Goal: Task Accomplishment & Management: Manage account settings

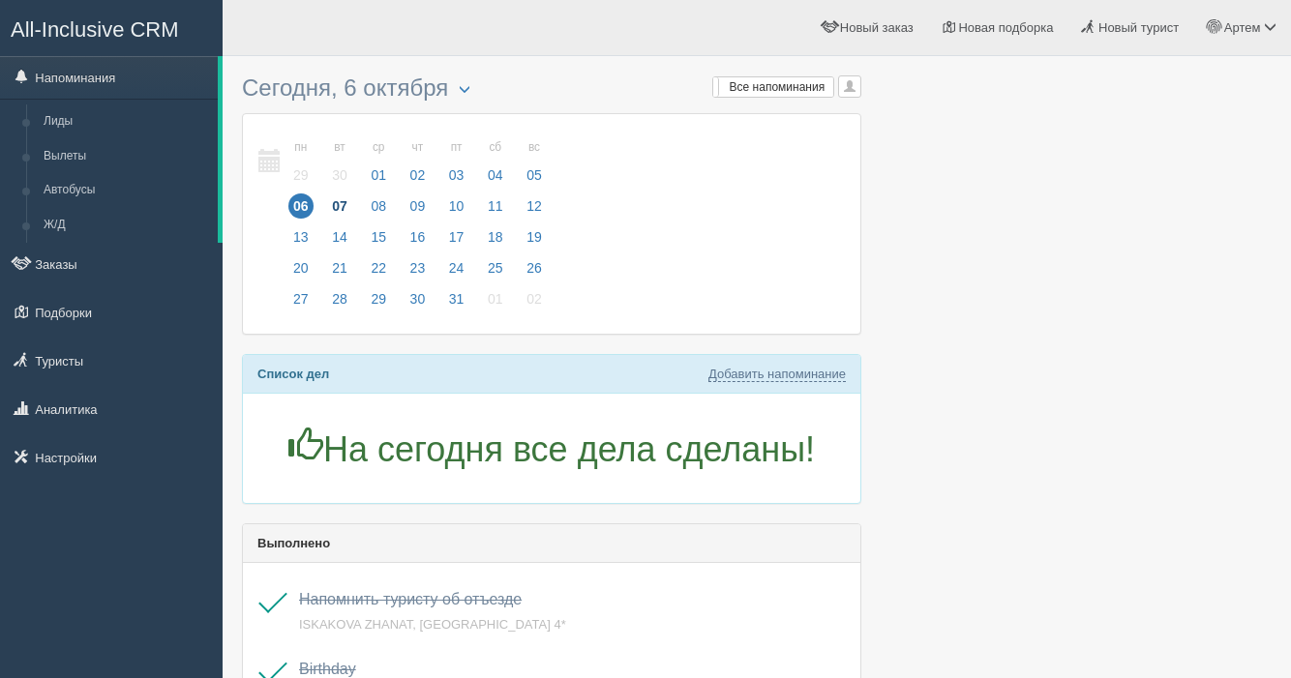
click at [348, 213] on span "07" at bounding box center [339, 206] width 25 height 25
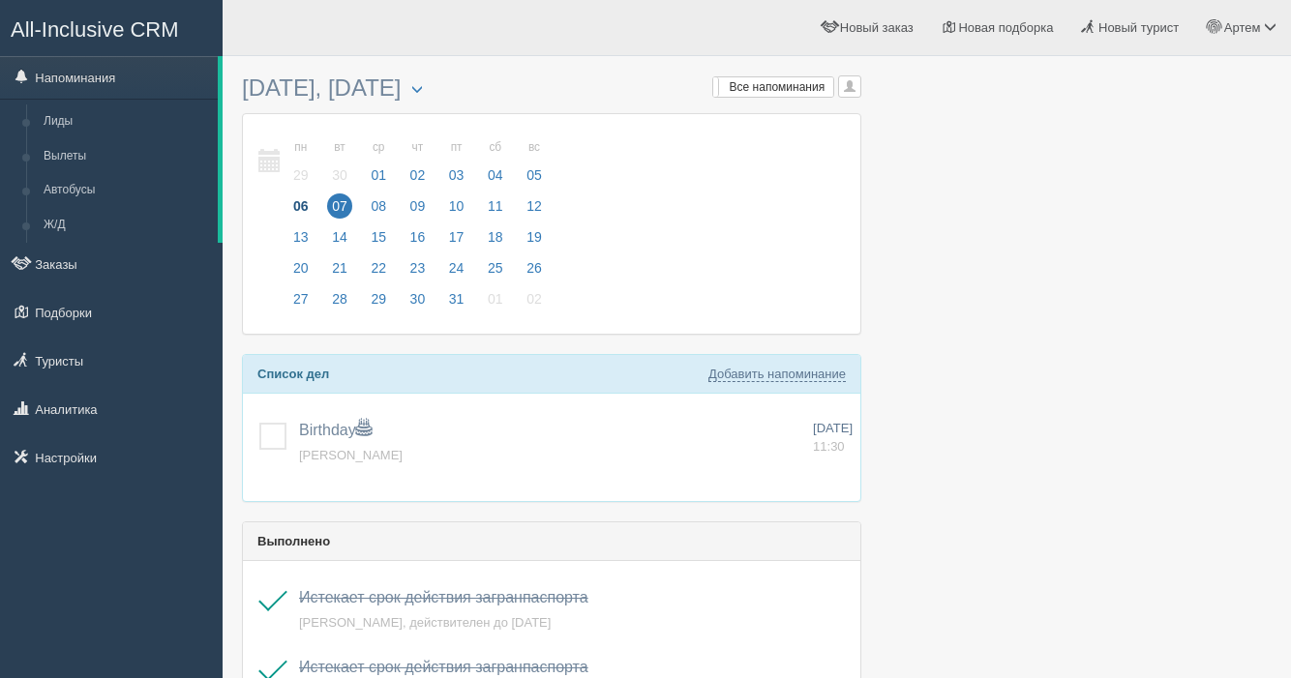
scroll to position [21, 0]
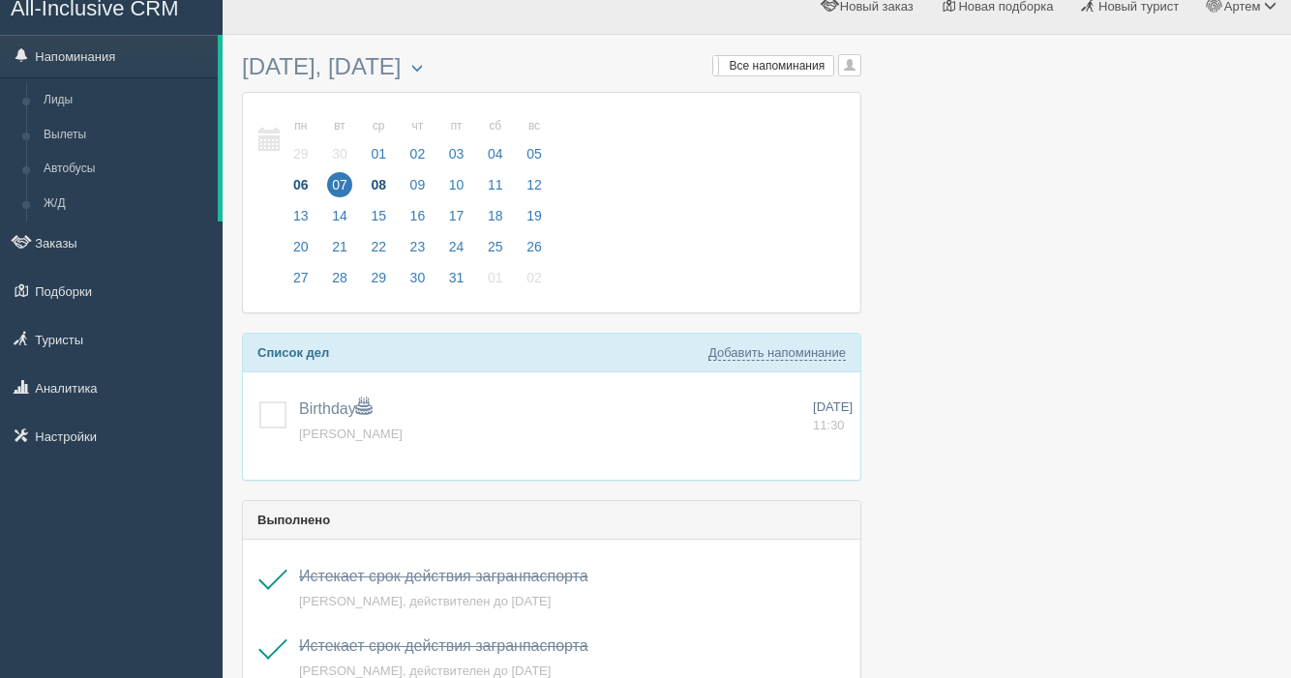
click at [383, 190] on span "08" at bounding box center [378, 184] width 25 height 25
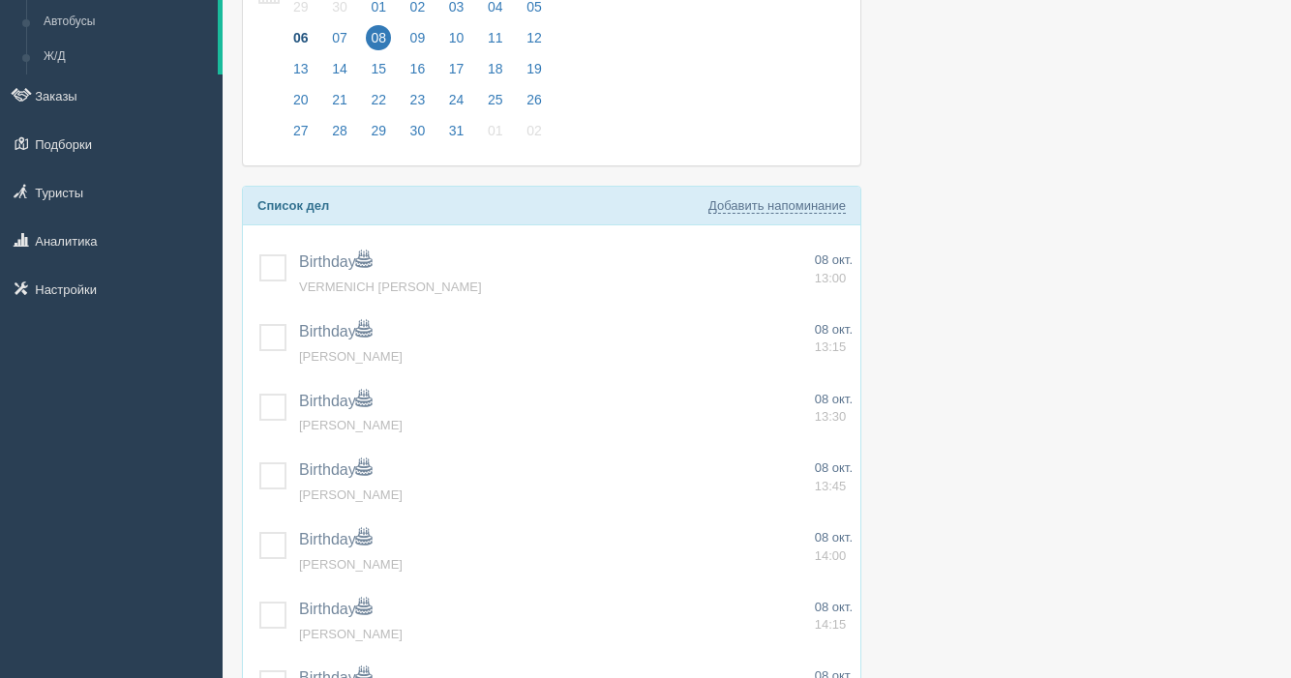
scroll to position [173, 0]
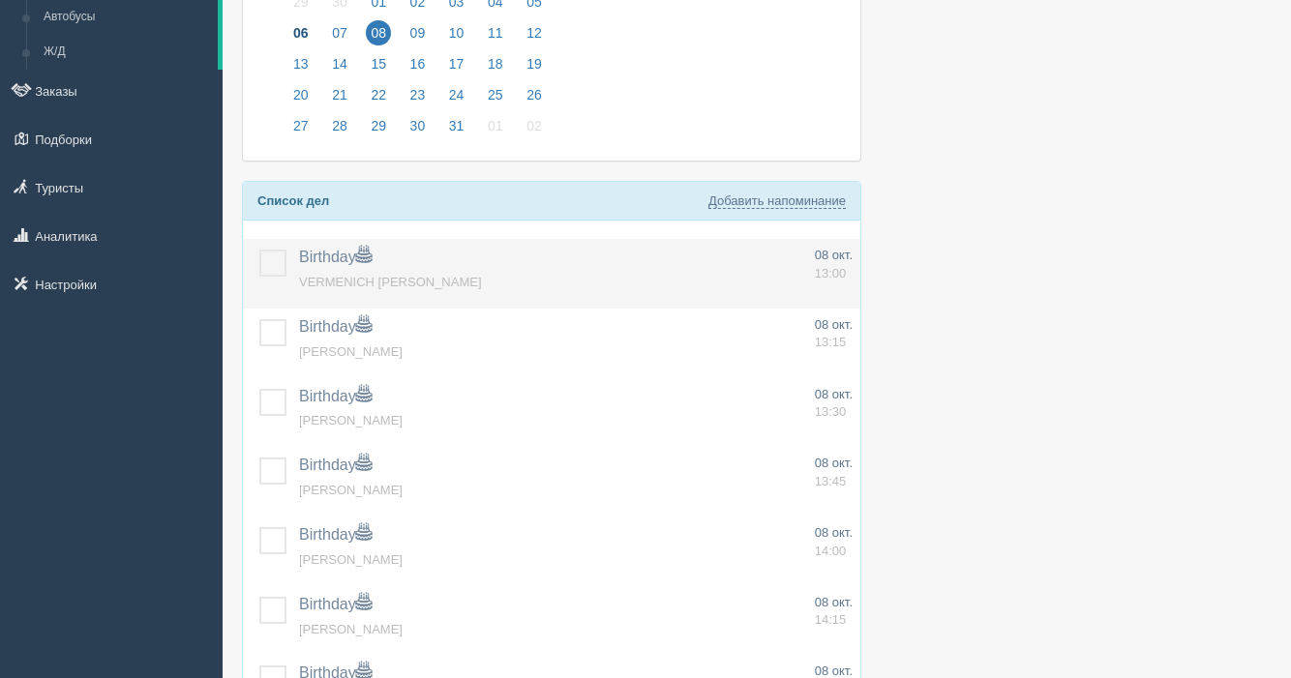
click at [259, 250] on label at bounding box center [259, 250] width 0 height 0
click at [0, 0] on input "checkbox" at bounding box center [0, 0] width 0 height 0
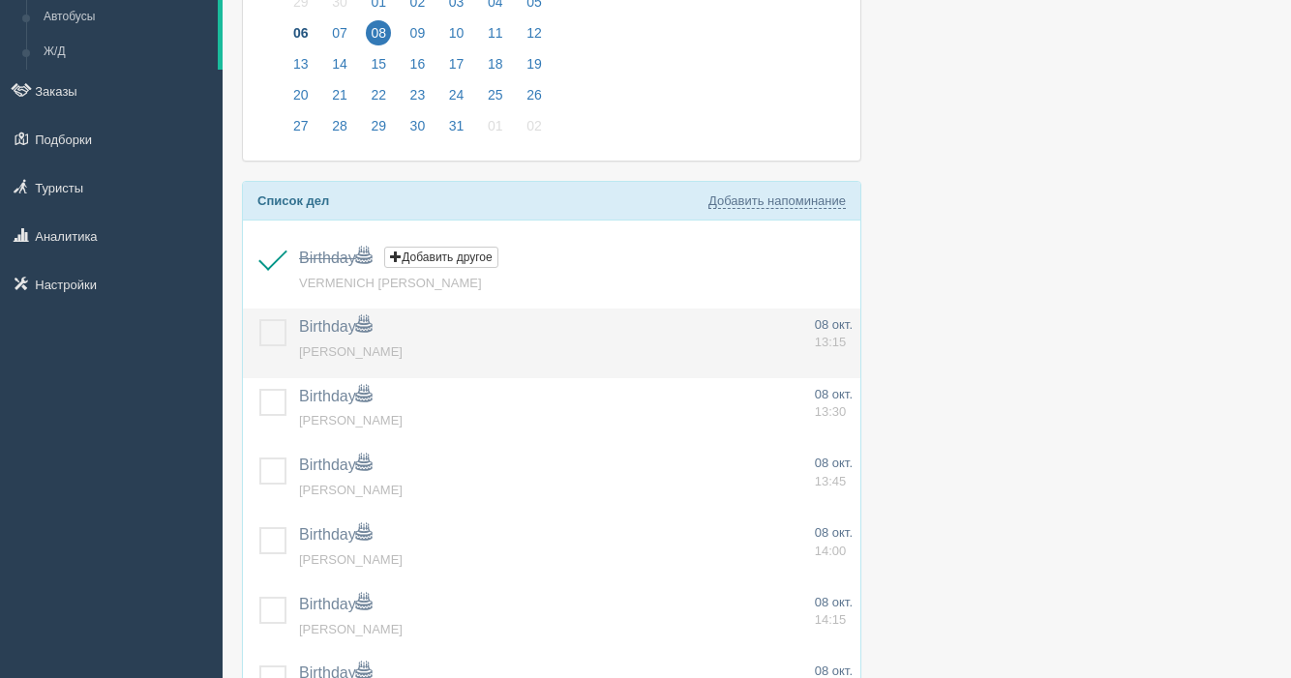
click at [259, 319] on label at bounding box center [259, 319] width 0 height 0
click at [0, 0] on input "checkbox" at bounding box center [0, 0] width 0 height 0
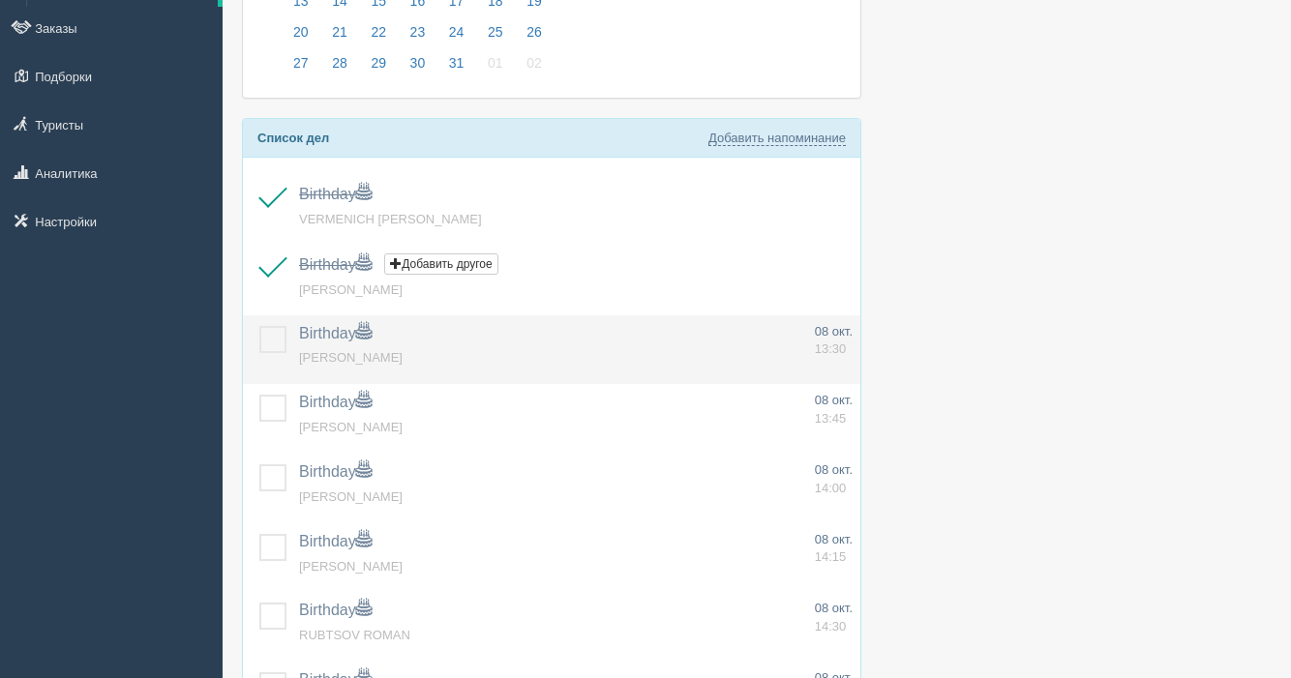
scroll to position [246, 0]
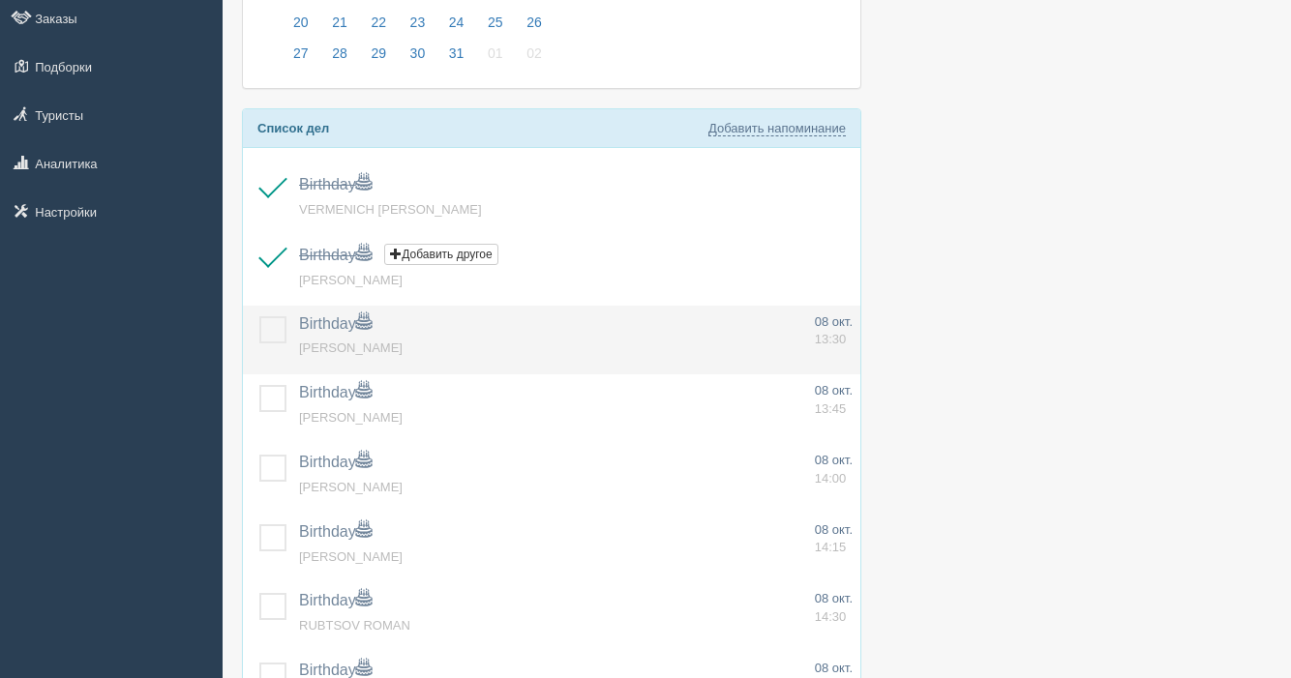
click at [259, 316] on label at bounding box center [259, 316] width 0 height 0
click at [0, 0] on input "checkbox" at bounding box center [0, 0] width 0 height 0
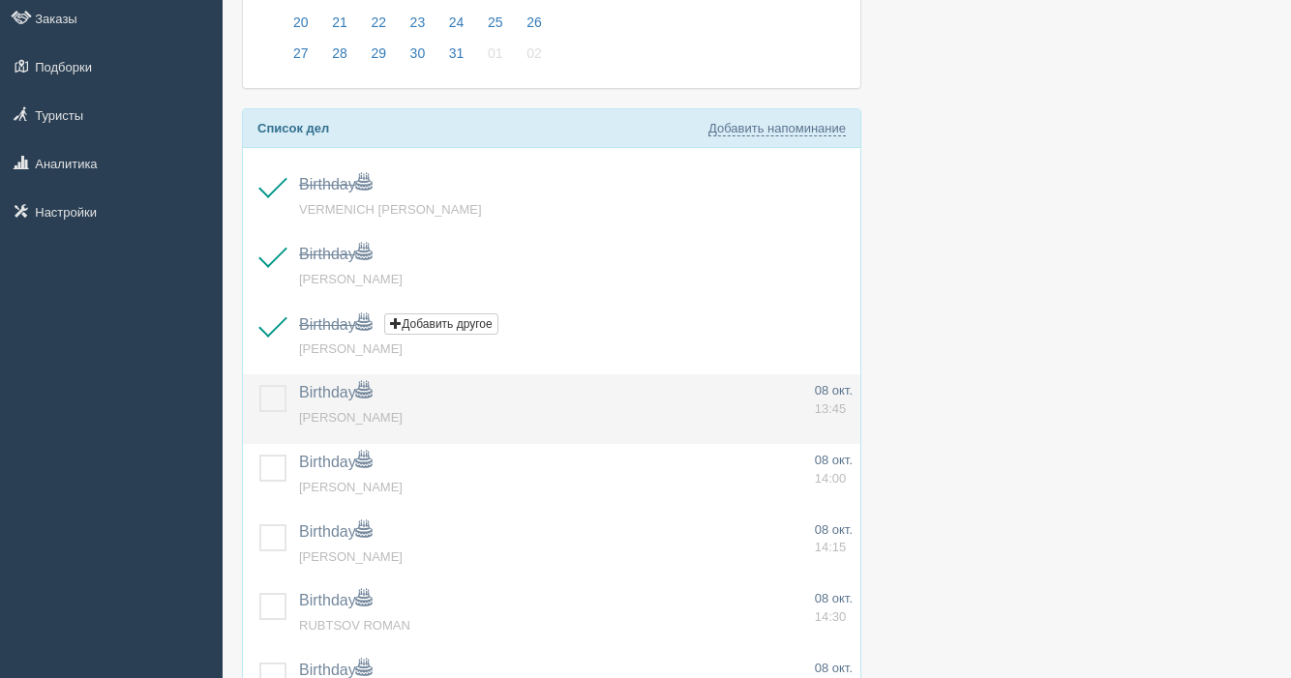
click at [259, 385] on label at bounding box center [259, 385] width 0 height 0
click at [0, 0] on input "checkbox" at bounding box center [0, 0] width 0 height 0
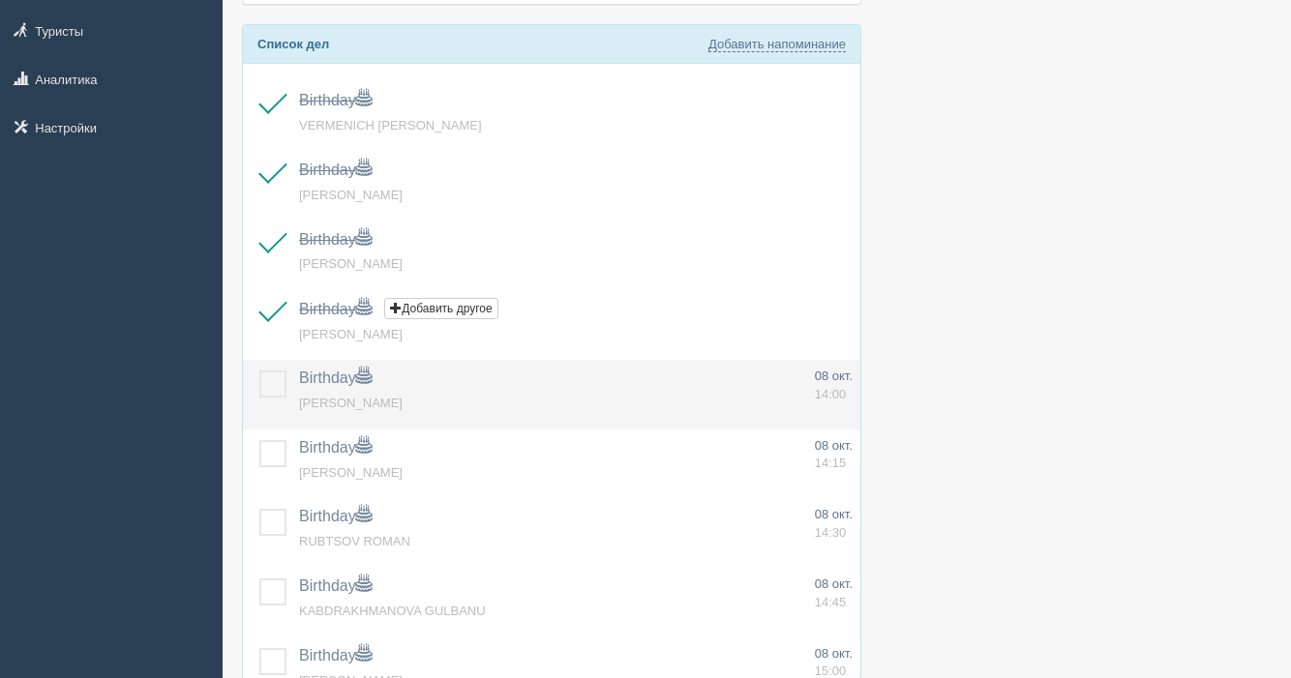
click at [259, 371] on label at bounding box center [259, 371] width 0 height 0
click at [0, 0] on input "checkbox" at bounding box center [0, 0] width 0 height 0
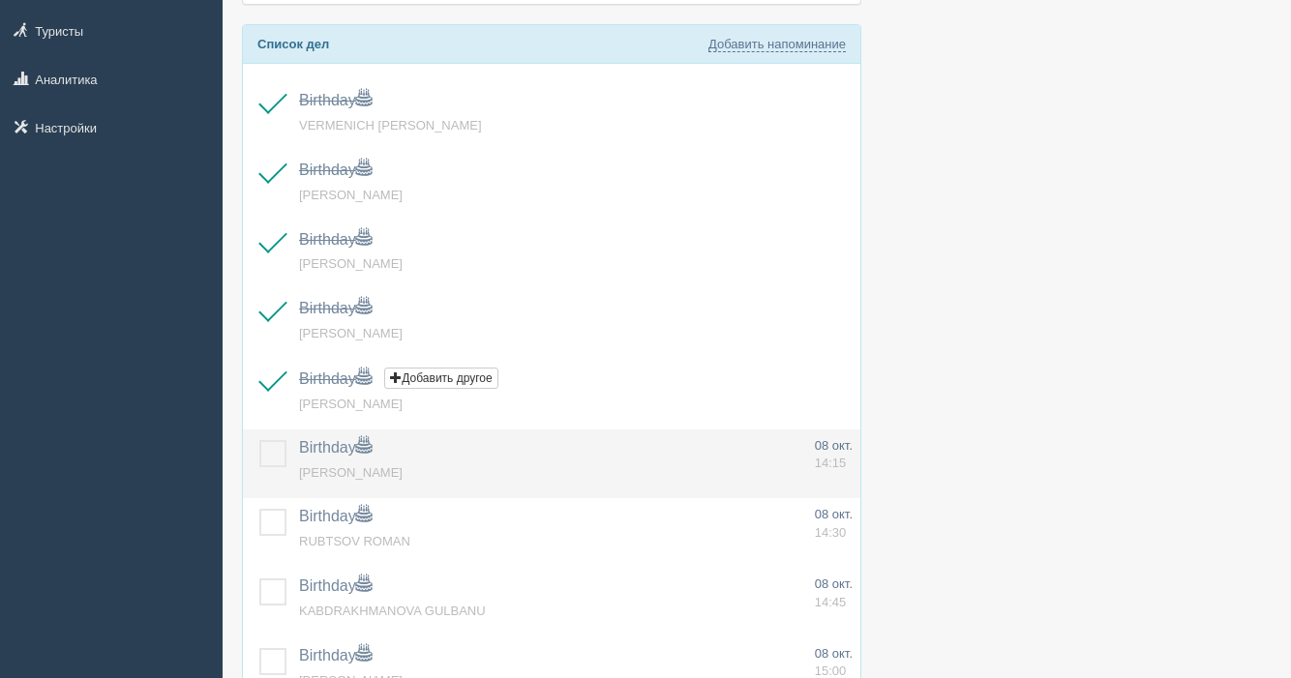
scroll to position [393, 0]
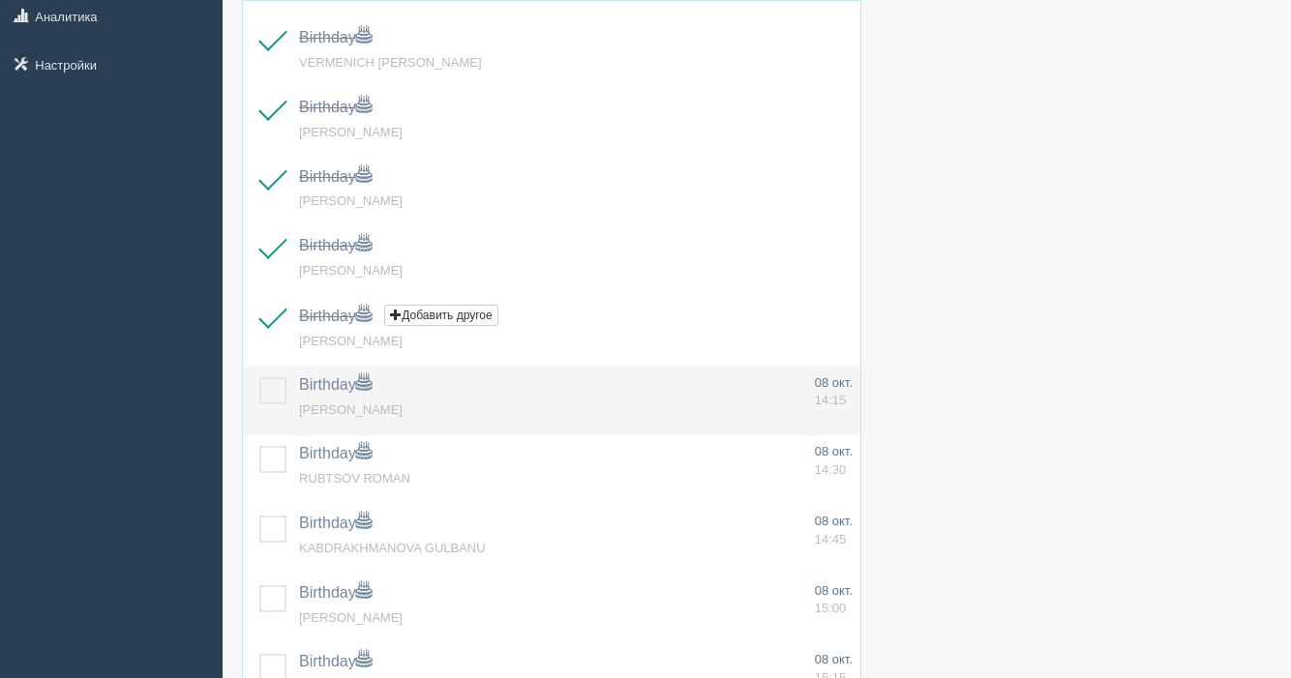
click at [259, 377] on label at bounding box center [259, 377] width 0 height 0
click at [0, 0] on input "checkbox" at bounding box center [0, 0] width 0 height 0
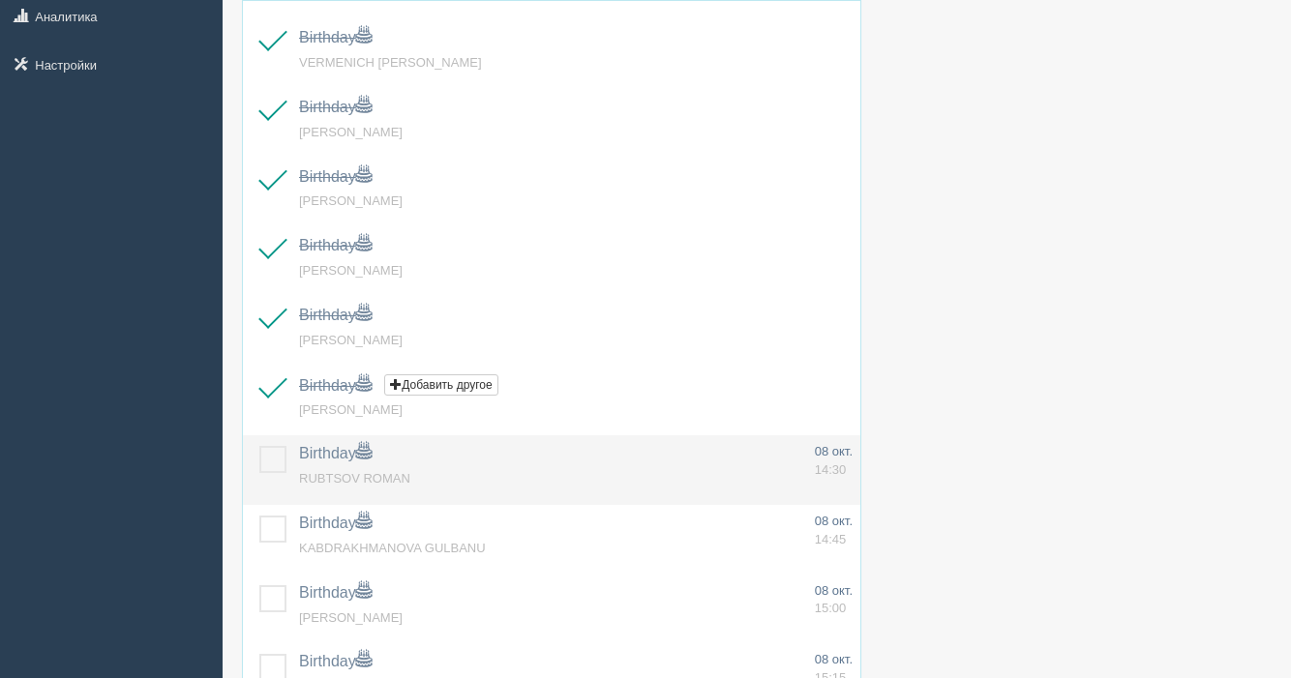
click at [259, 446] on label at bounding box center [259, 446] width 0 height 0
click at [0, 0] on input "checkbox" at bounding box center [0, 0] width 0 height 0
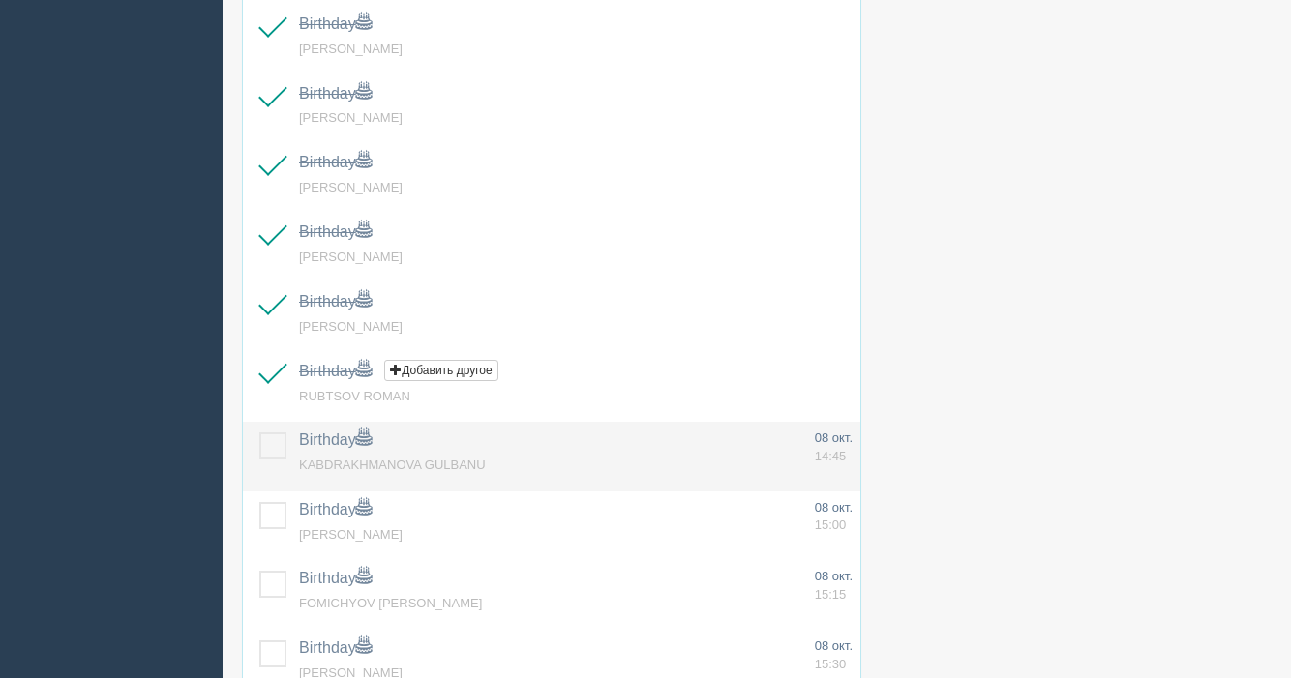
click at [259, 433] on label at bounding box center [259, 433] width 0 height 0
click at [0, 0] on input "checkbox" at bounding box center [0, 0] width 0 height 0
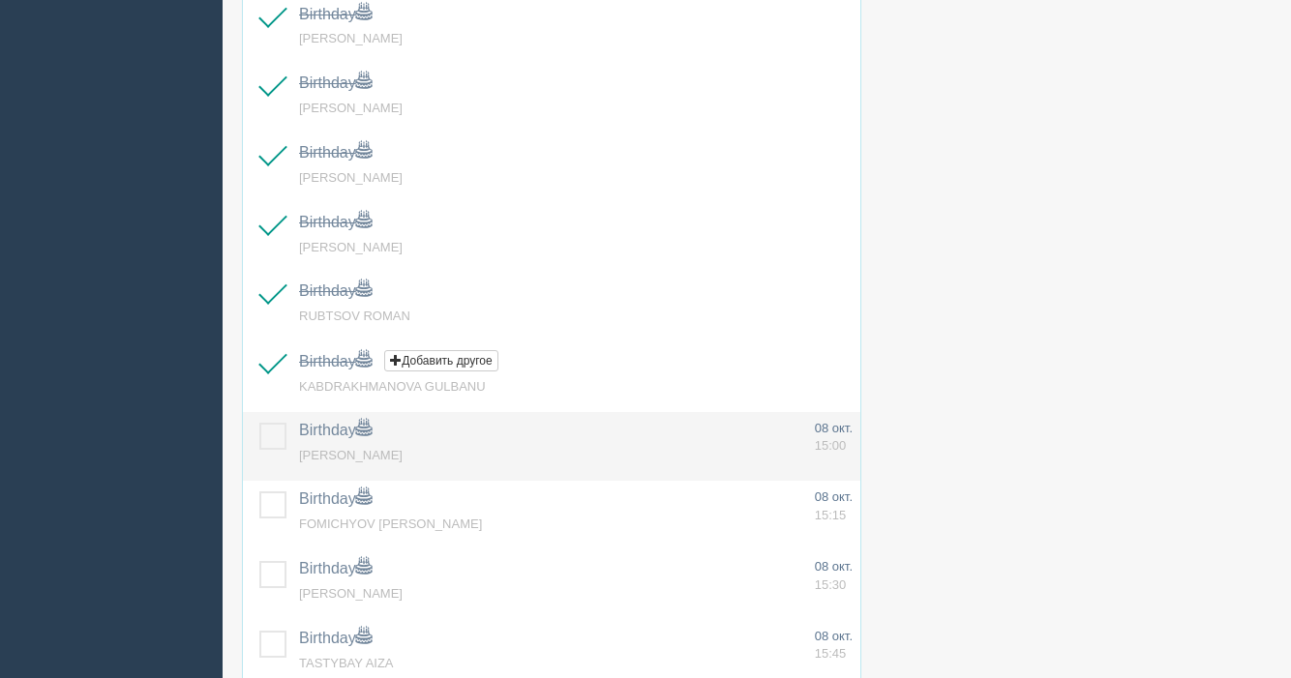
click at [259, 423] on label at bounding box center [259, 423] width 0 height 0
click at [0, 0] on input "checkbox" at bounding box center [0, 0] width 0 height 0
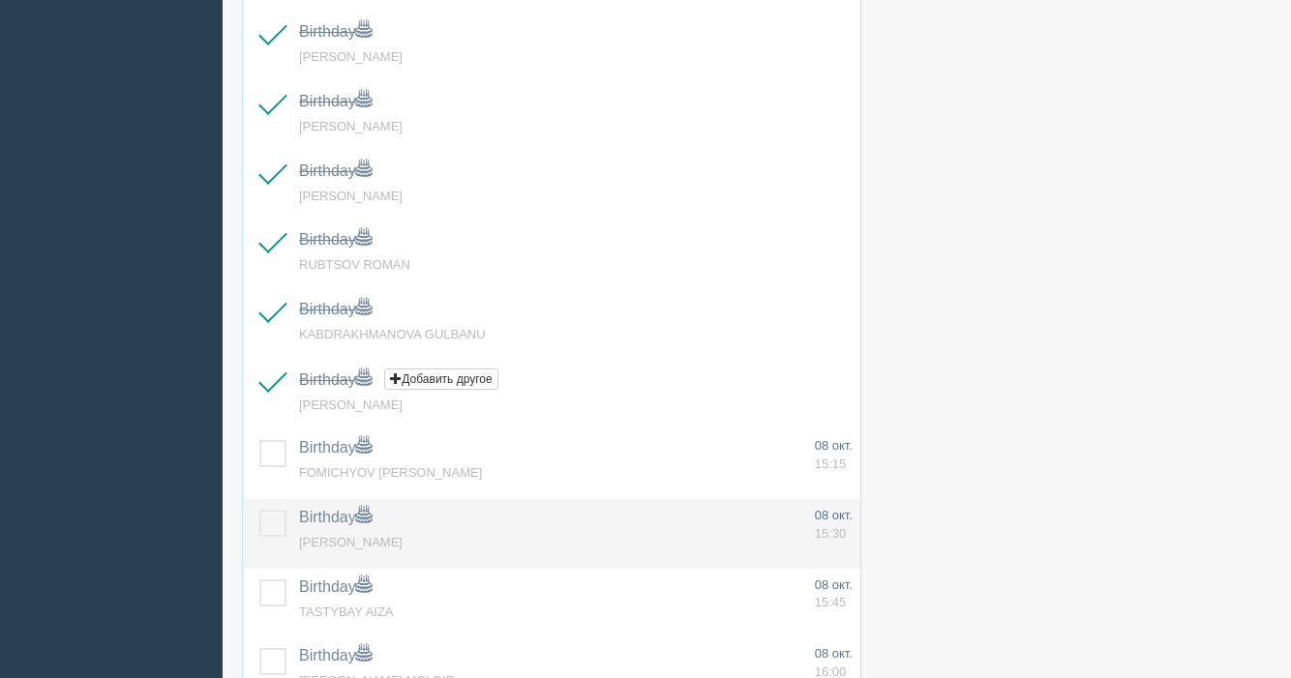
scroll to position [618, 0]
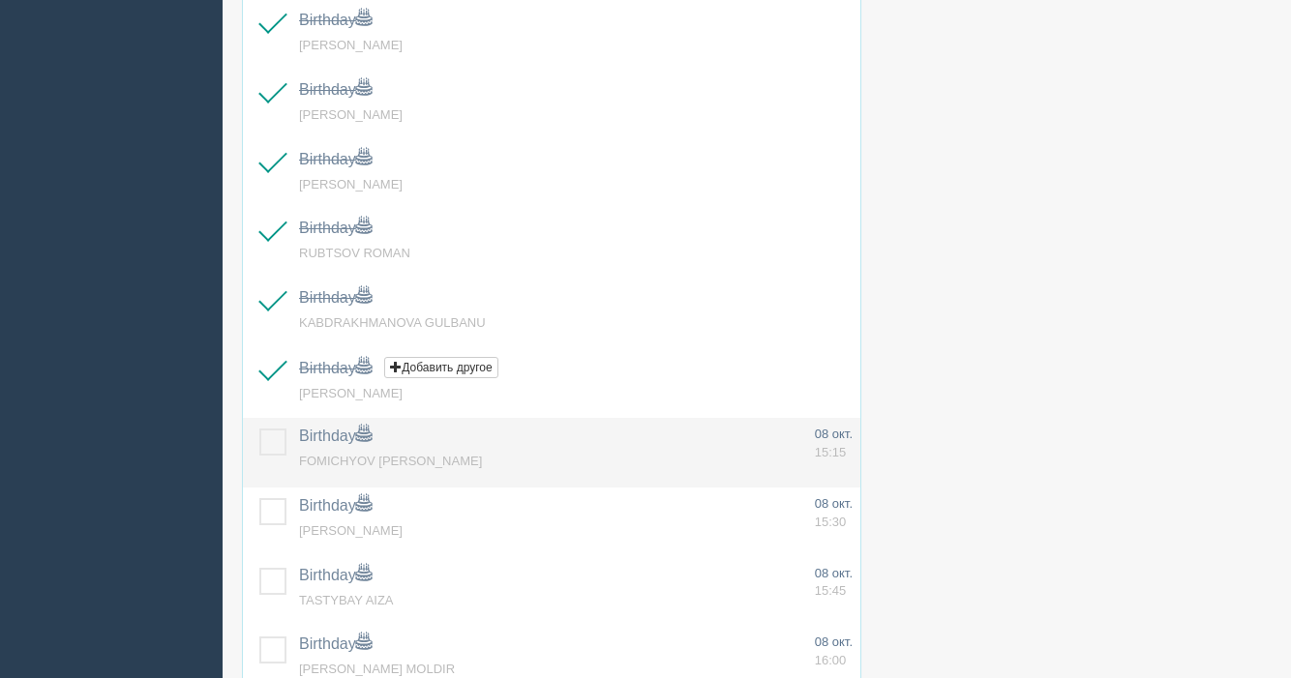
click at [259, 429] on label at bounding box center [259, 429] width 0 height 0
click at [0, 0] on input "checkbox" at bounding box center [0, 0] width 0 height 0
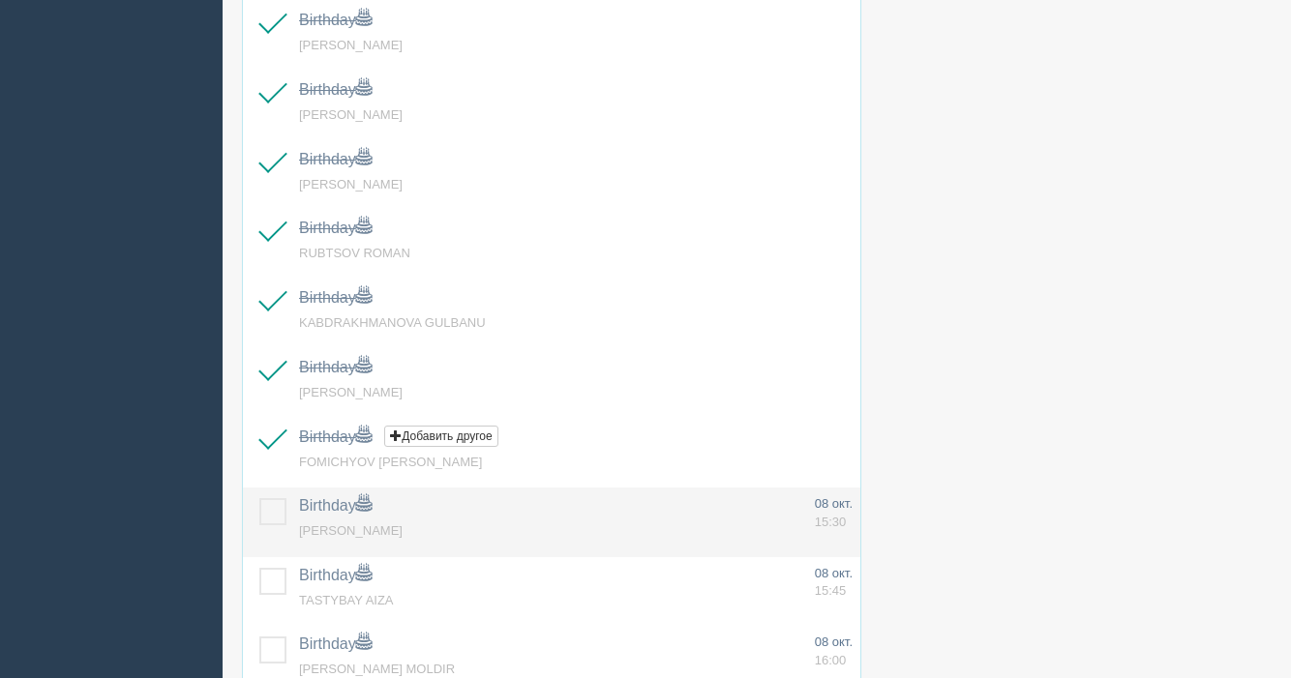
click at [259, 498] on label at bounding box center [259, 498] width 0 height 0
click at [0, 0] on input "checkbox" at bounding box center [0, 0] width 0 height 0
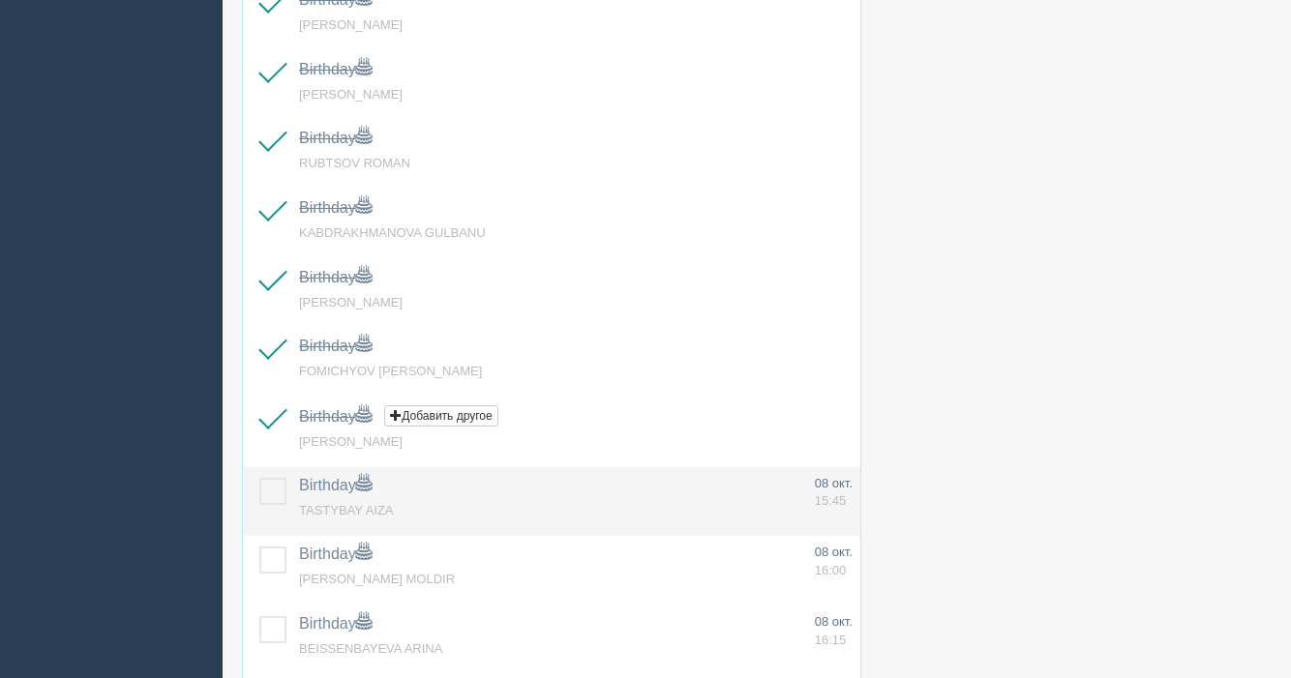
click at [259, 478] on label at bounding box center [259, 478] width 0 height 0
click at [0, 0] on input "checkbox" at bounding box center [0, 0] width 0 height 0
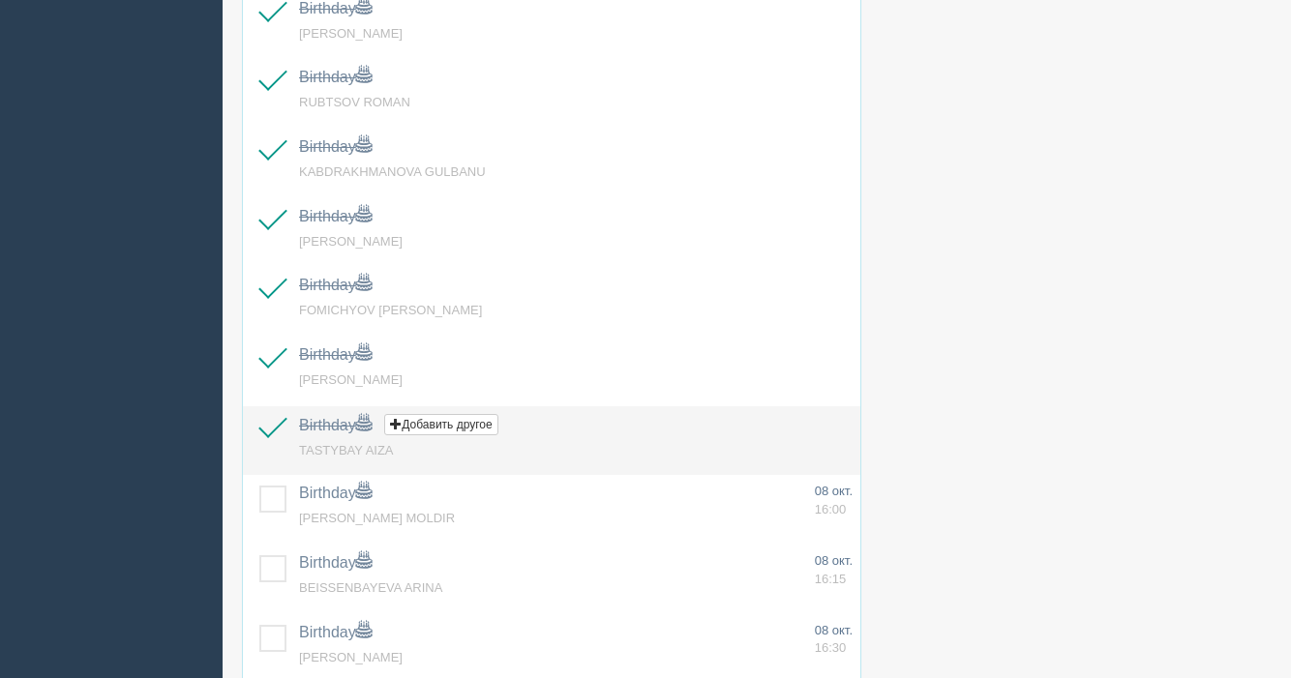
scroll to position [784, 0]
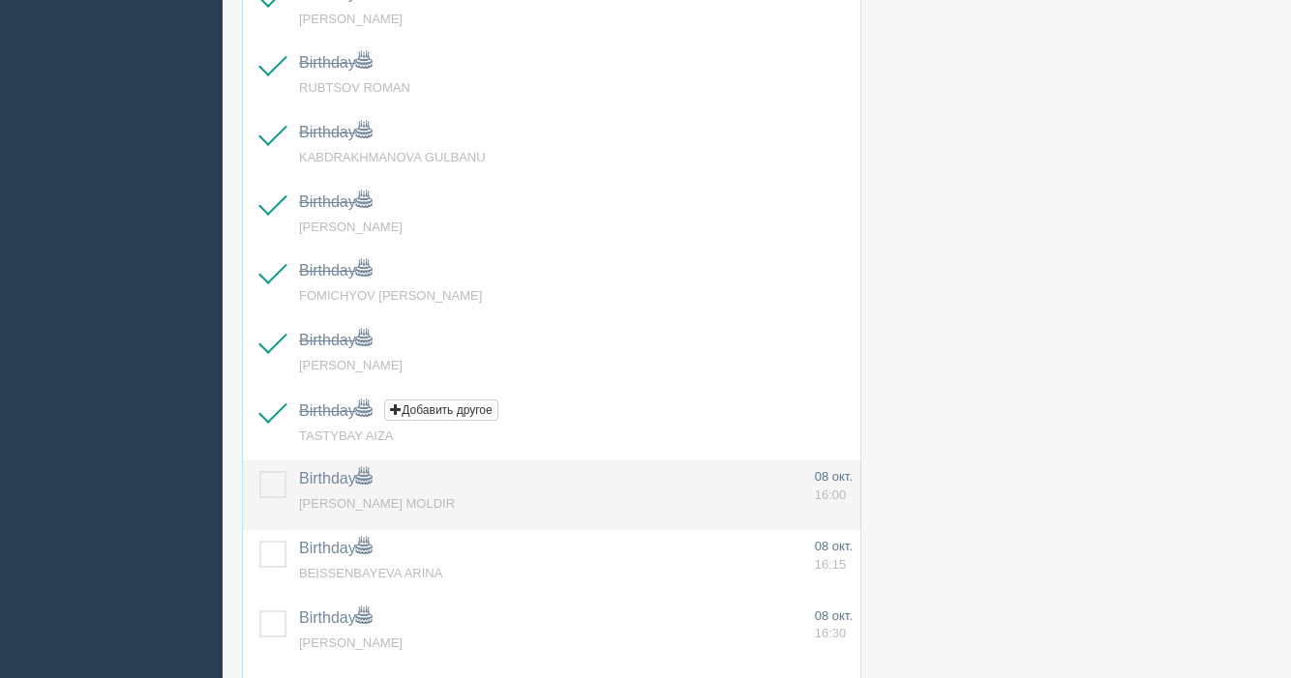
click at [259, 471] on label at bounding box center [259, 471] width 0 height 0
click at [0, 0] on input "checkbox" at bounding box center [0, 0] width 0 height 0
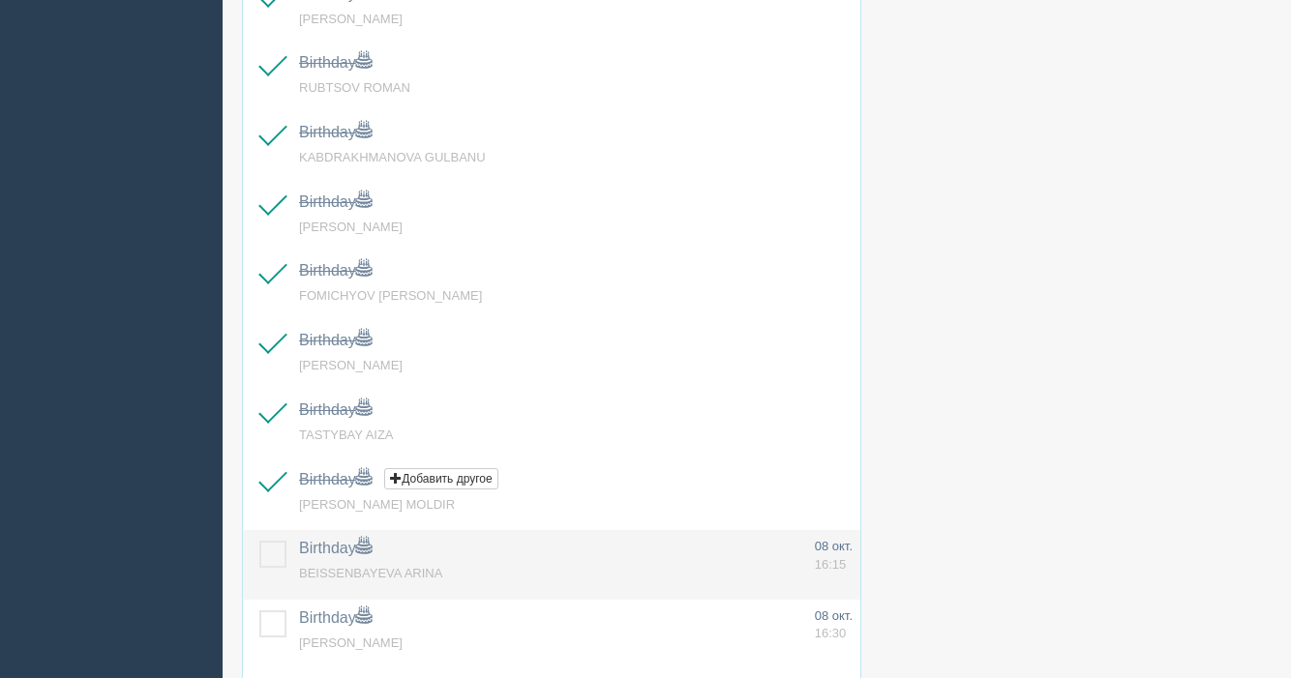
click at [259, 541] on label at bounding box center [259, 541] width 0 height 0
click at [0, 0] on input "checkbox" at bounding box center [0, 0] width 0 height 0
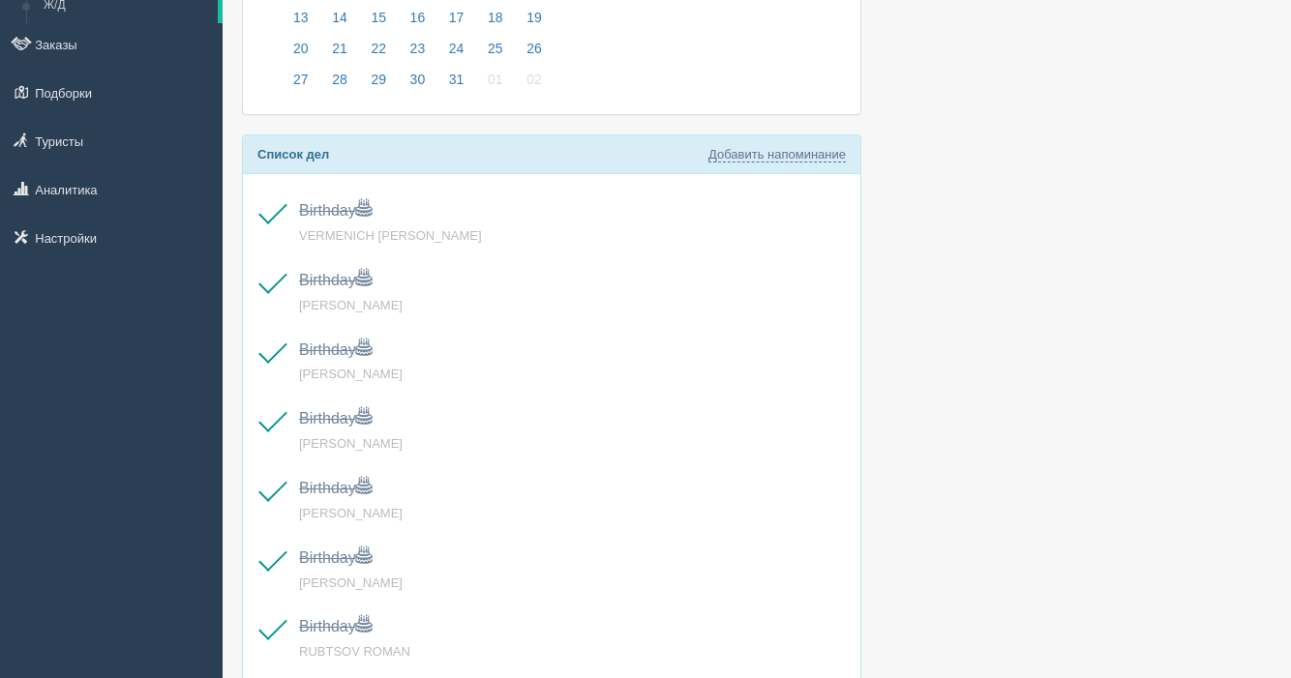
scroll to position [0, 0]
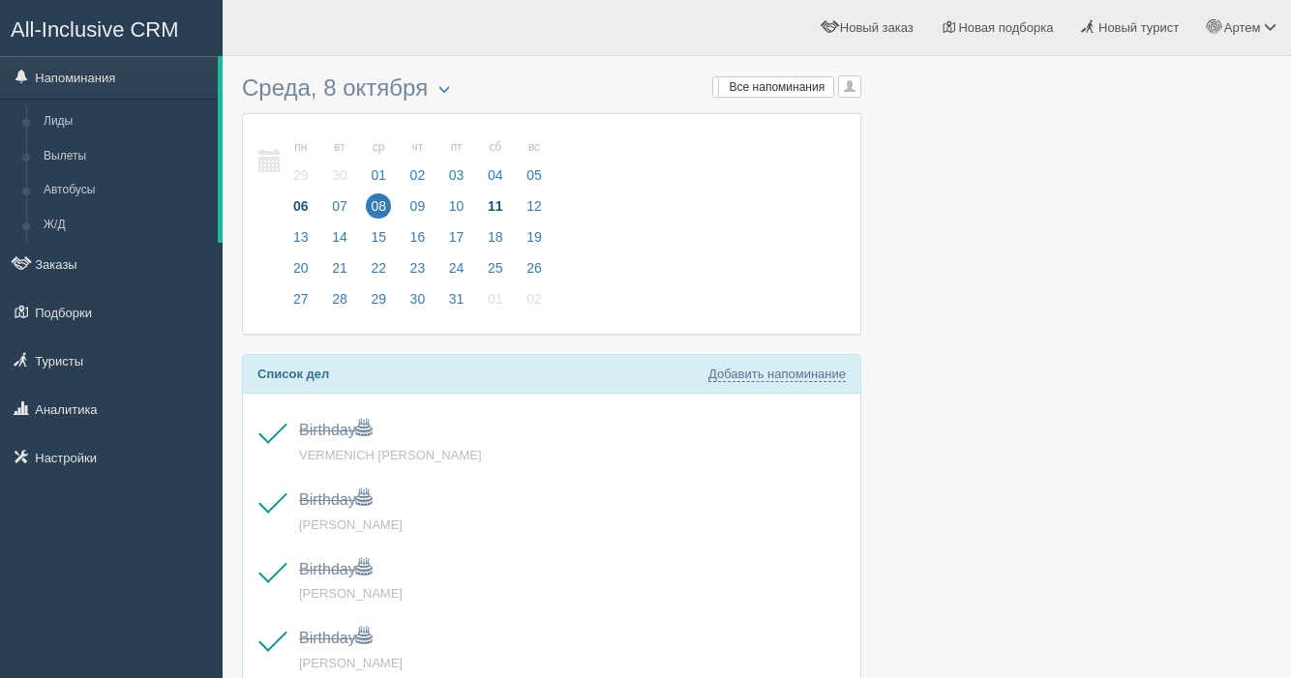
click at [507, 204] on span "11" at bounding box center [495, 206] width 25 height 25
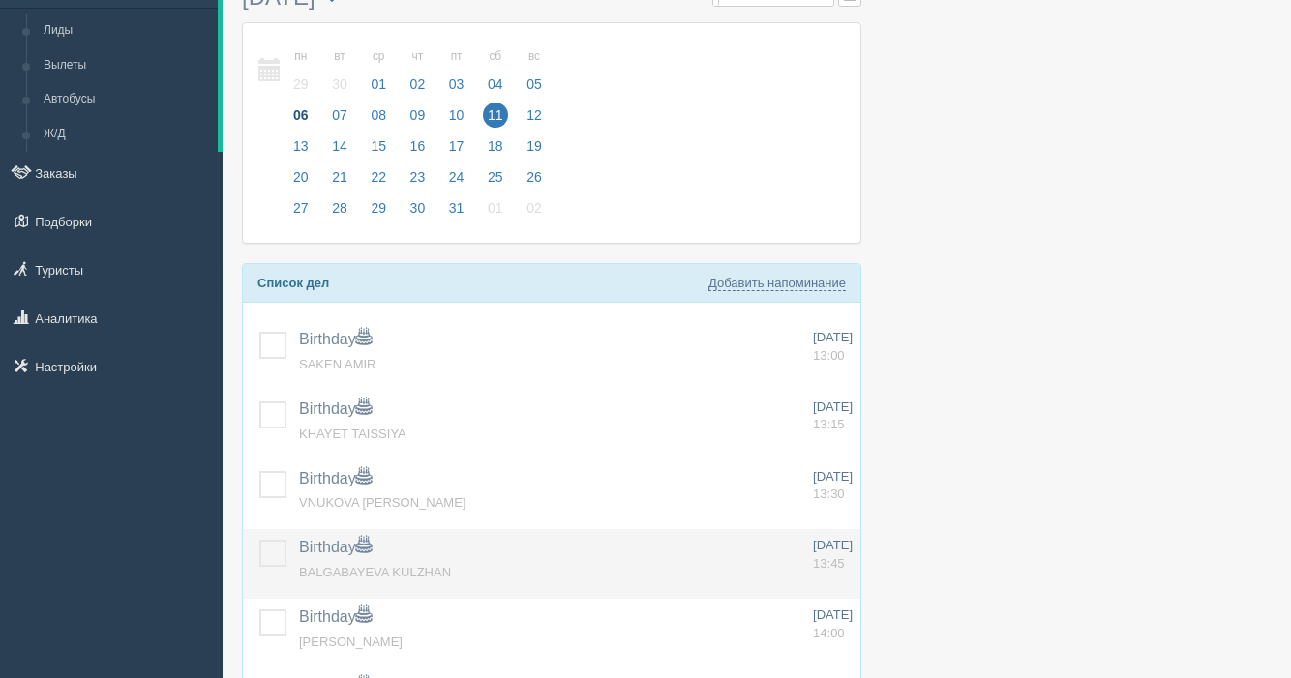
scroll to position [104, 0]
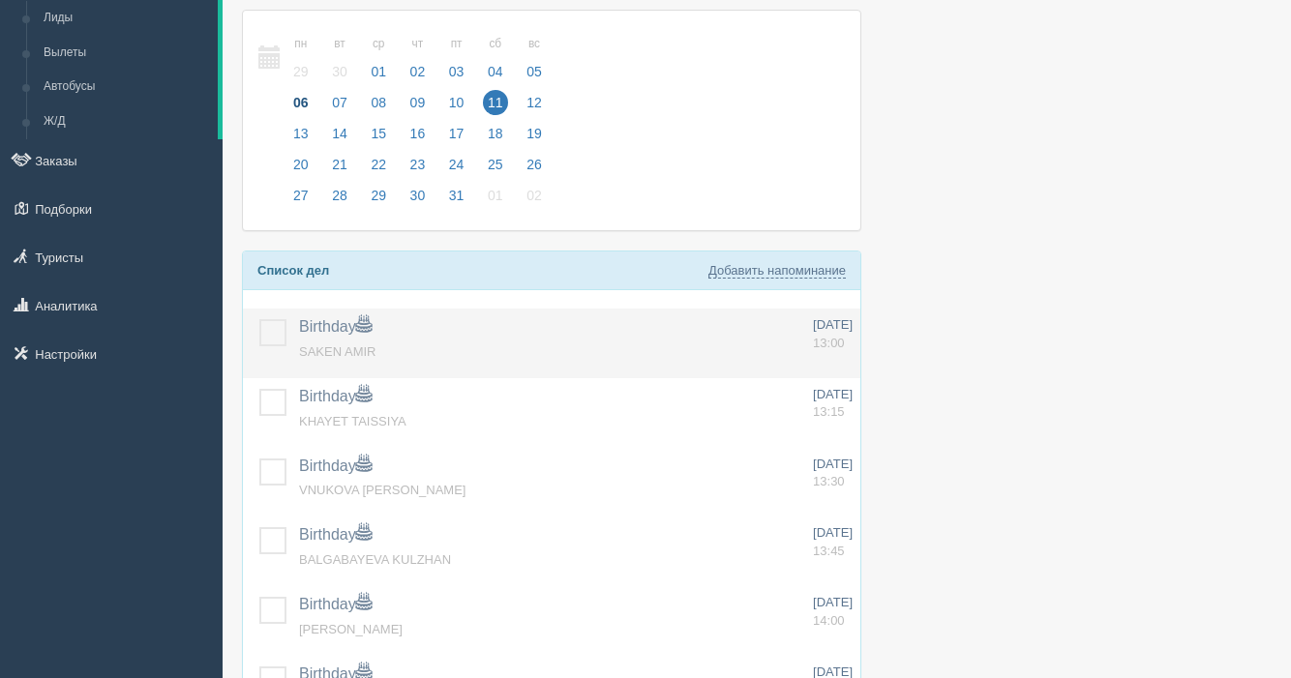
click at [259, 319] on label at bounding box center [259, 319] width 0 height 0
click at [0, 0] on input "checkbox" at bounding box center [0, 0] width 0 height 0
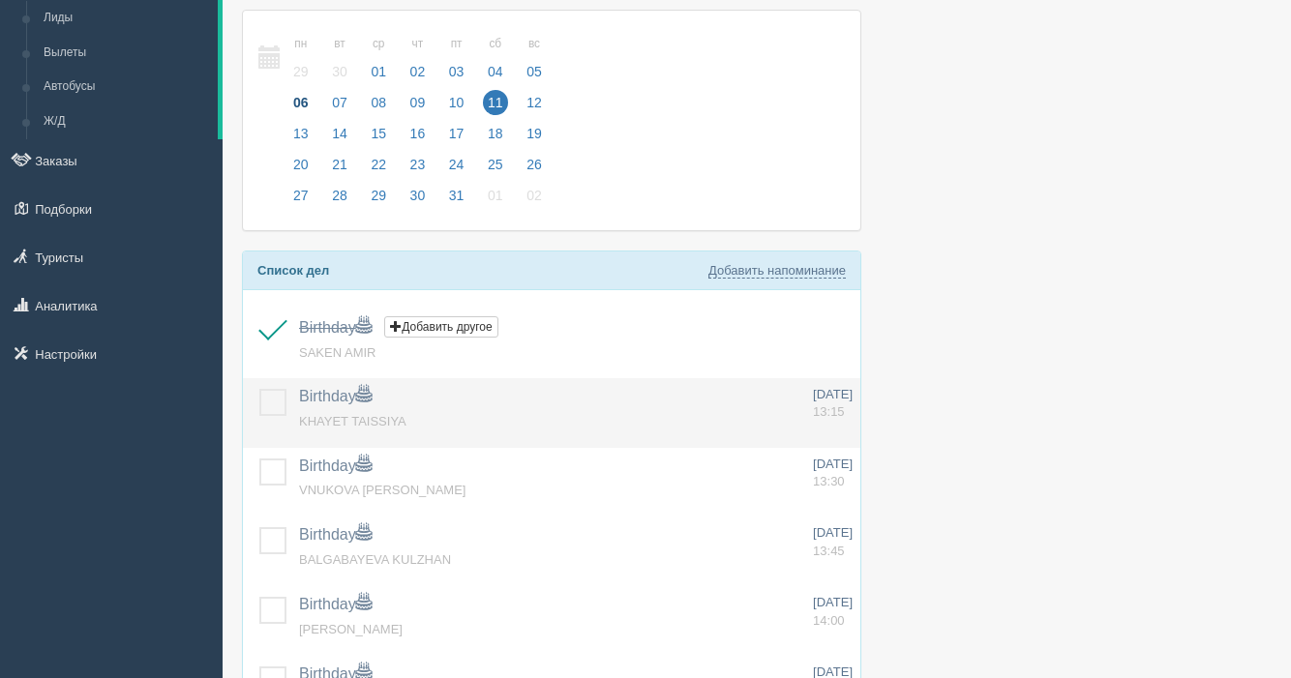
click at [259, 389] on label at bounding box center [259, 389] width 0 height 0
click at [0, 0] on input "checkbox" at bounding box center [0, 0] width 0 height 0
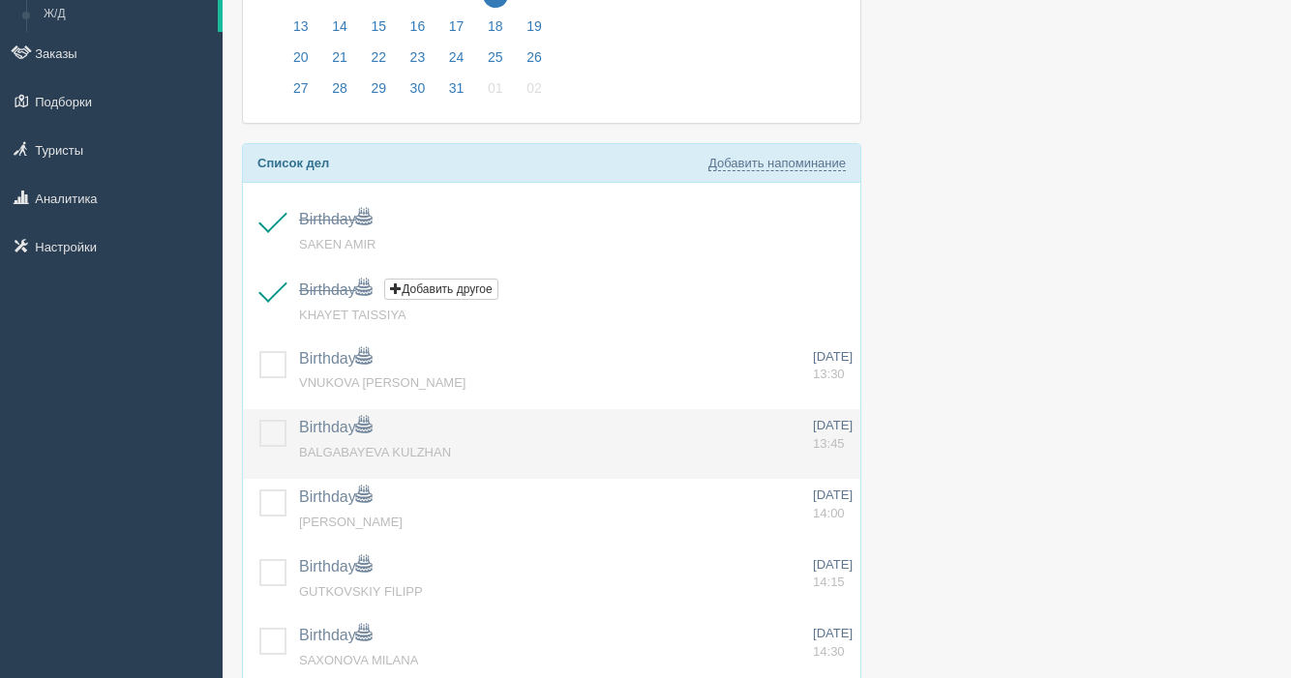
scroll to position [297, 0]
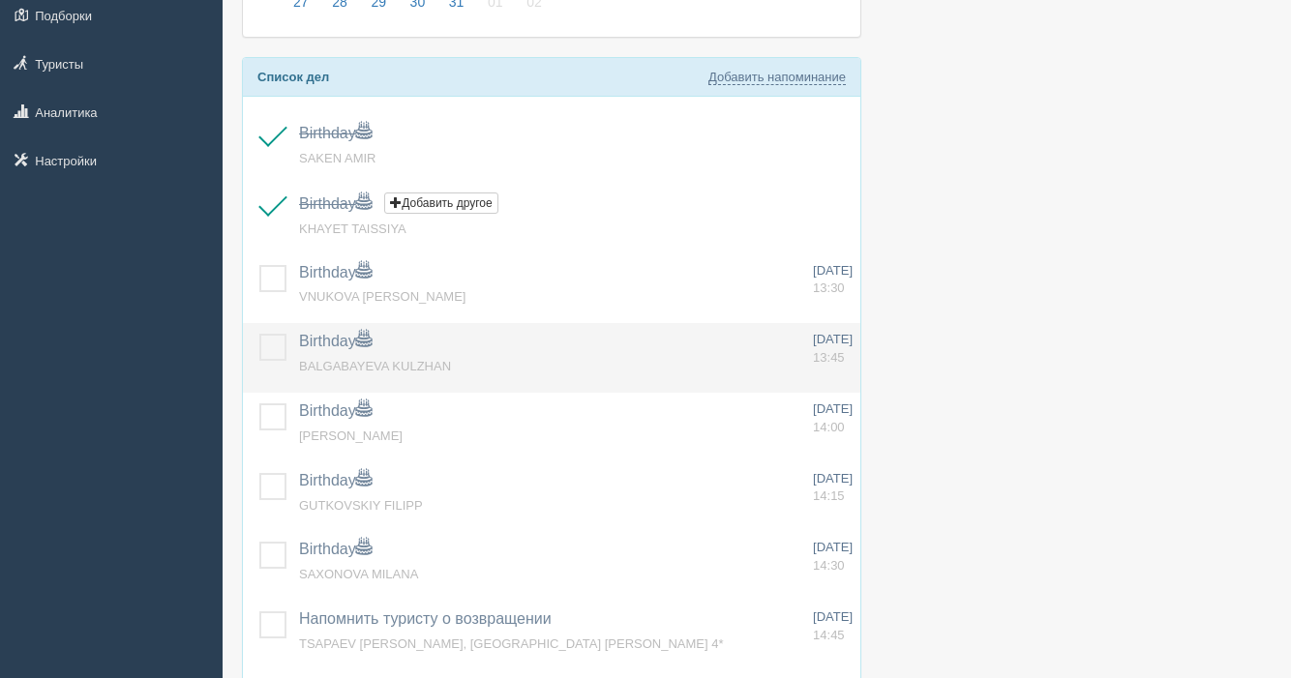
click at [259, 334] on label at bounding box center [259, 334] width 0 height 0
click at [0, 0] on input "checkbox" at bounding box center [0, 0] width 0 height 0
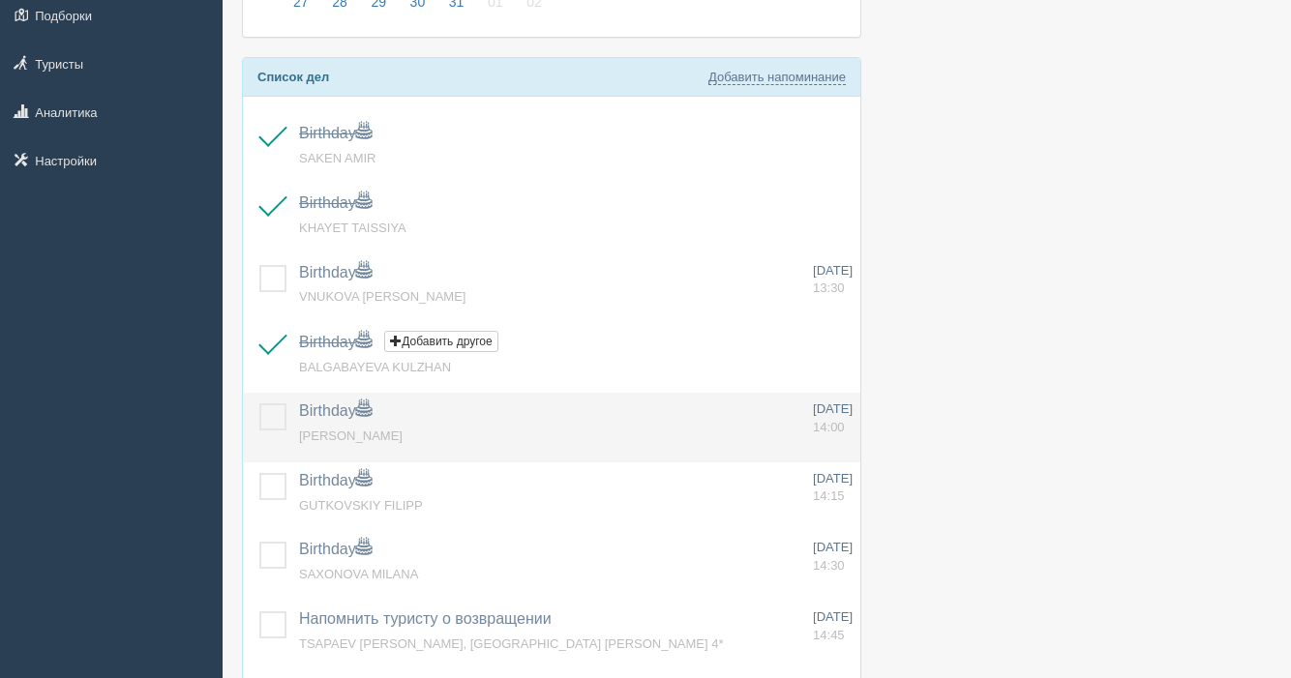
click at [259, 404] on label at bounding box center [259, 404] width 0 height 0
click at [0, 0] on input "checkbox" at bounding box center [0, 0] width 0 height 0
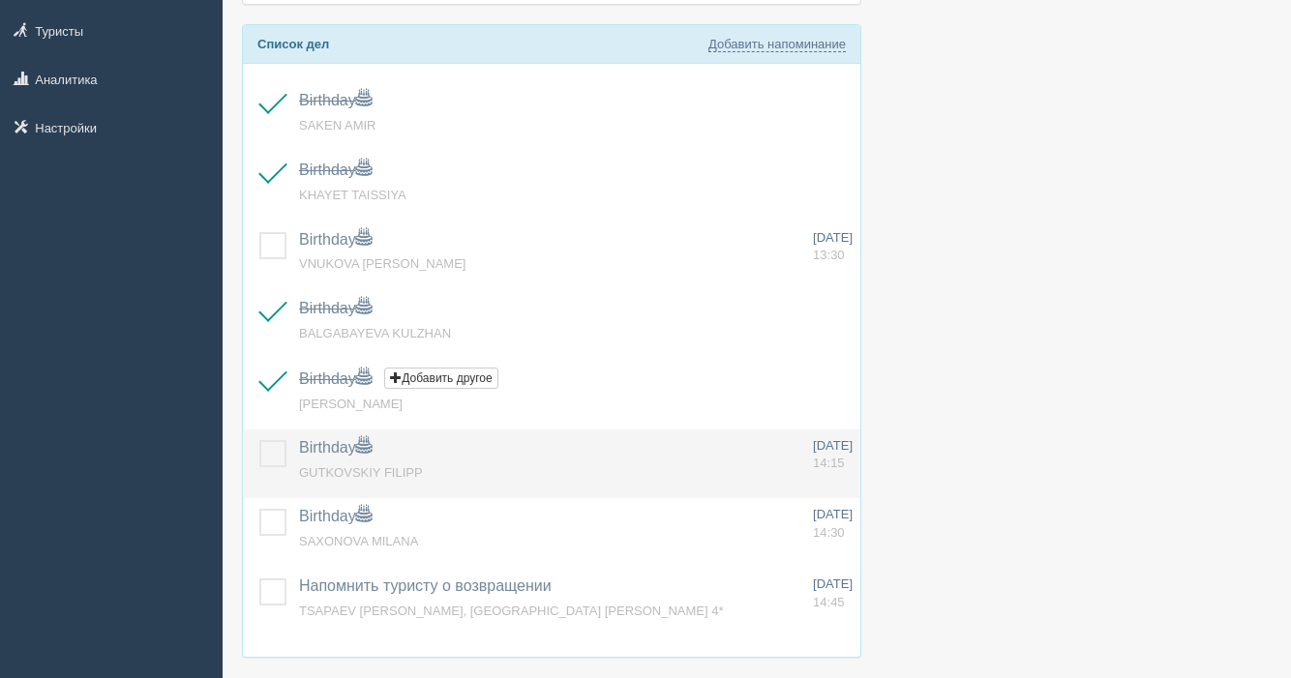
scroll to position [342, 0]
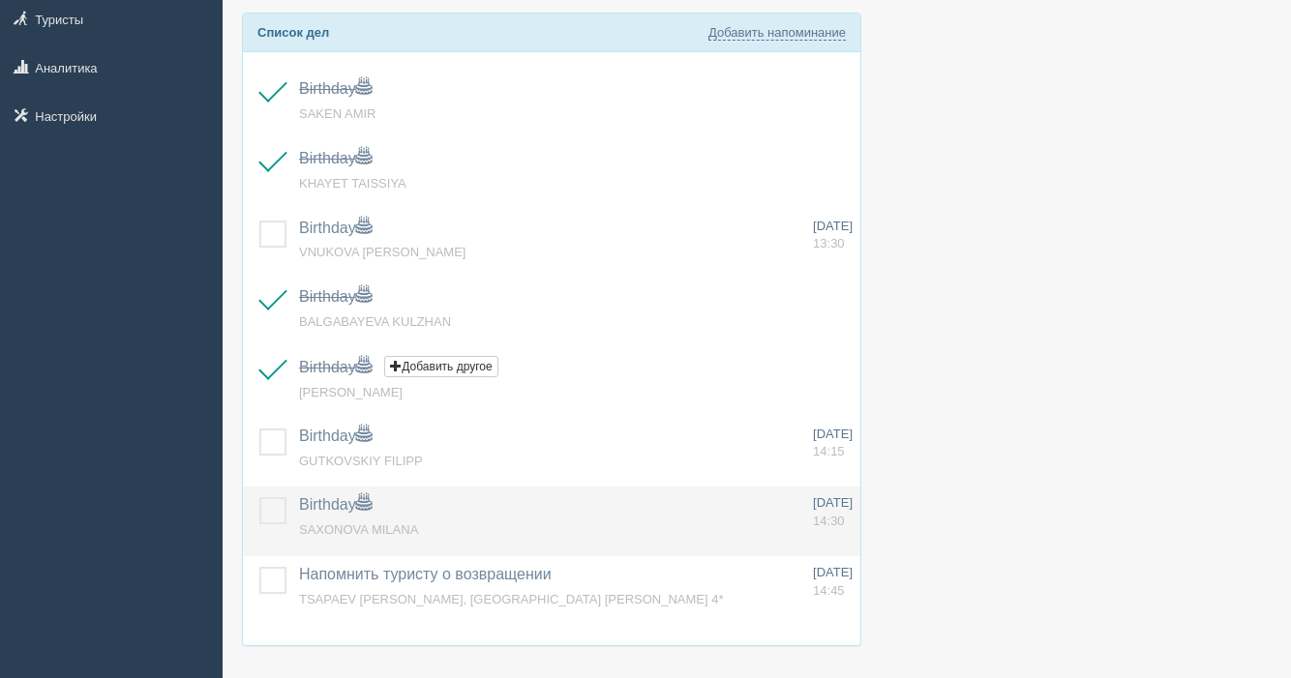
drag, startPoint x: 275, startPoint y: 439, endPoint x: 280, endPoint y: 506, distance: 67.0
click at [259, 429] on label at bounding box center [259, 429] width 0 height 0
click at [0, 0] on input "checkbox" at bounding box center [0, 0] width 0 height 0
click at [259, 497] on label at bounding box center [259, 497] width 0 height 0
click at [0, 0] on input "checkbox" at bounding box center [0, 0] width 0 height 0
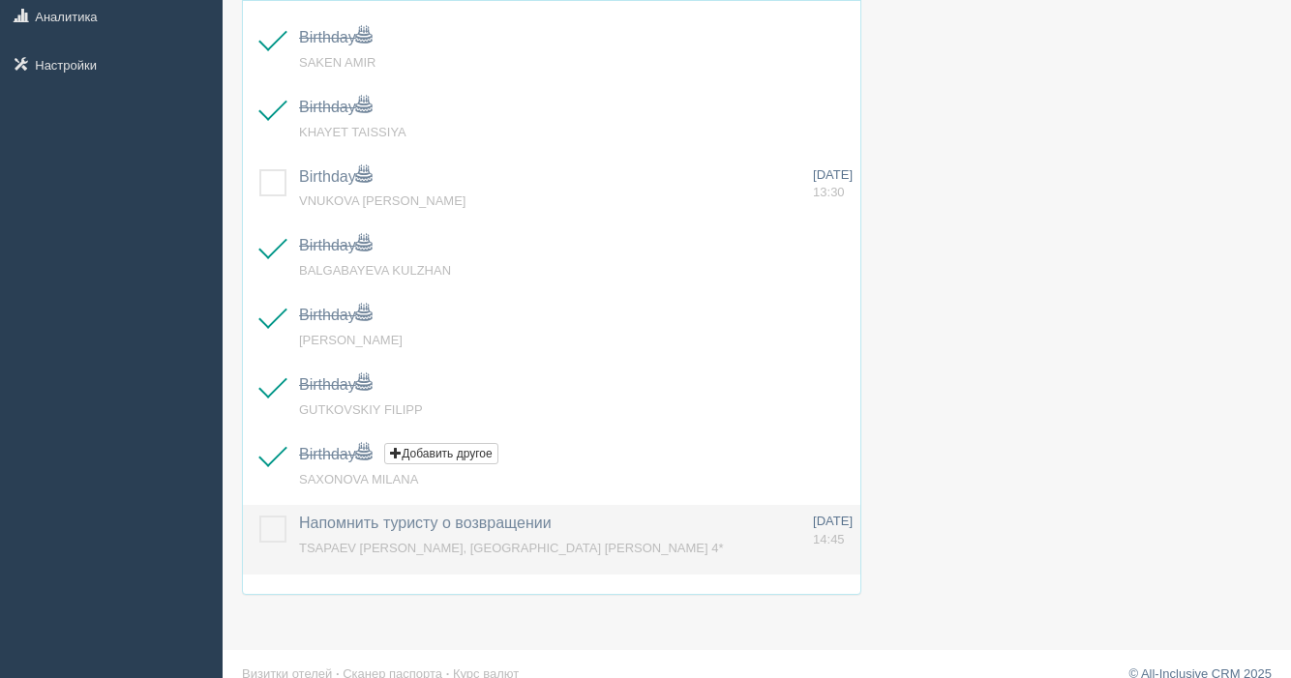
scroll to position [416, 0]
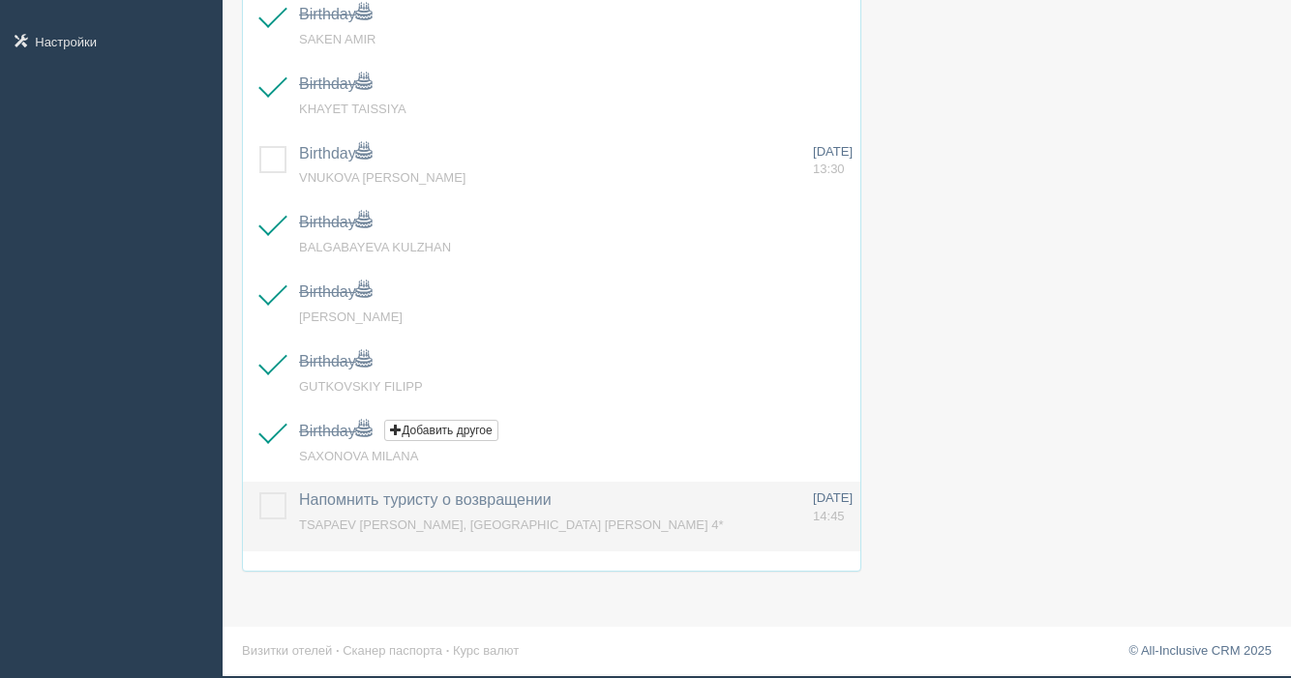
click at [259, 493] on label at bounding box center [259, 493] width 0 height 0
click at [0, 0] on input "checkbox" at bounding box center [0, 0] width 0 height 0
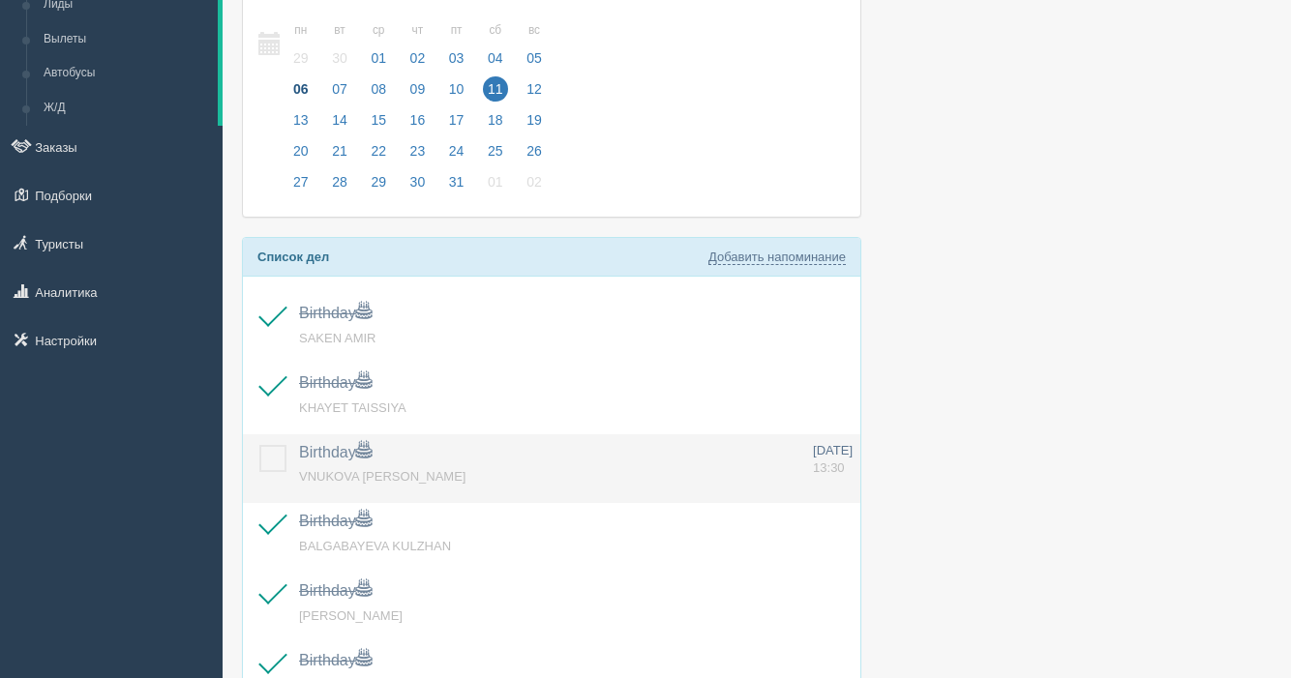
scroll to position [91, 0]
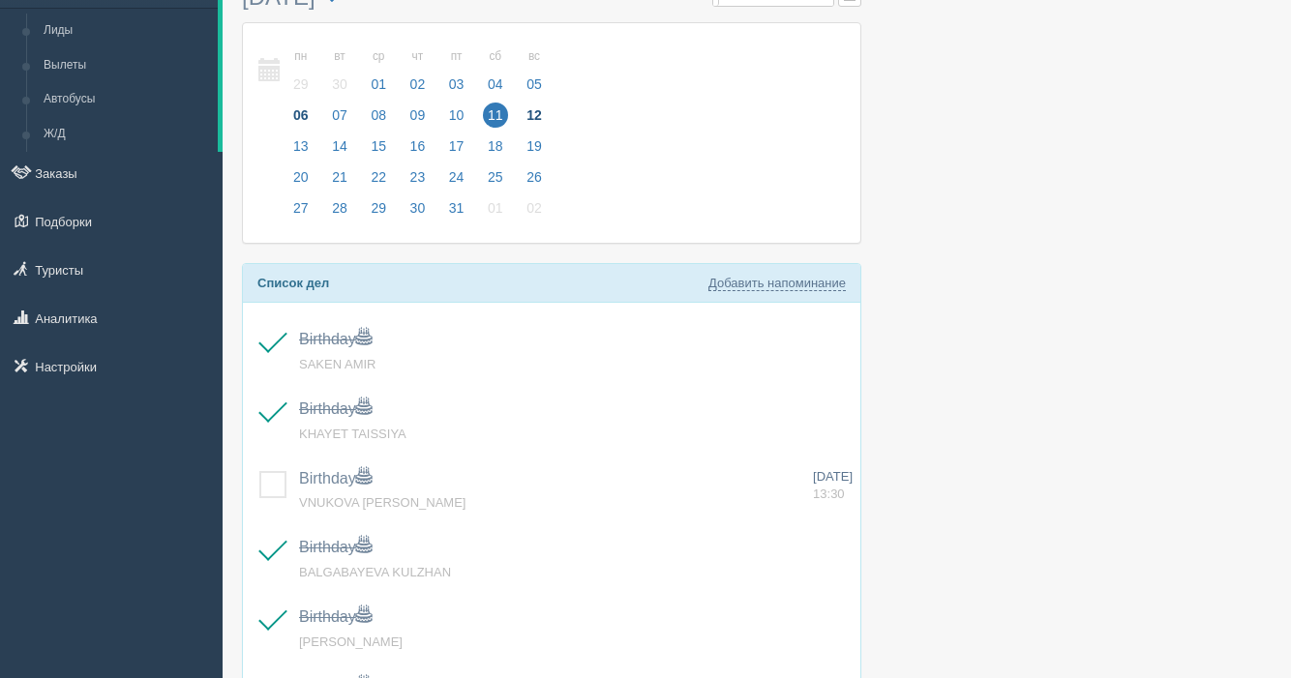
click at [541, 112] on span "12" at bounding box center [534, 115] width 25 height 25
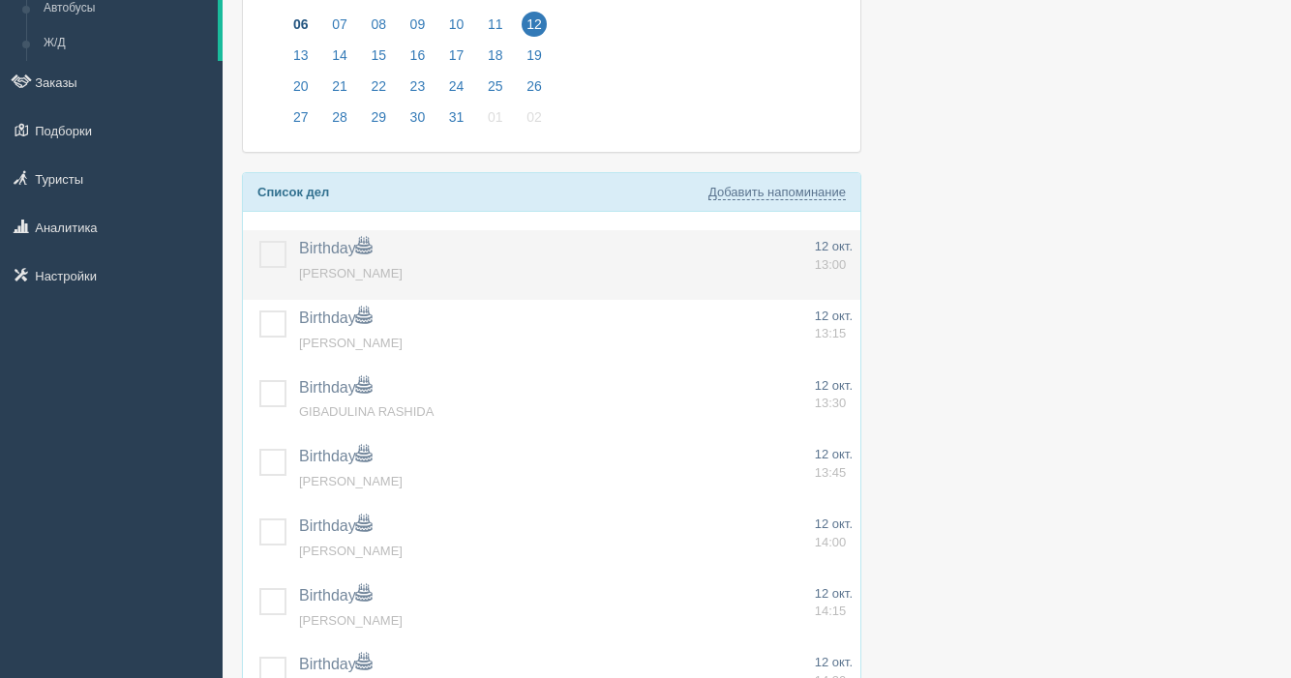
scroll to position [183, 0]
click at [259, 240] on label at bounding box center [259, 240] width 0 height 0
click at [0, 0] on input "checkbox" at bounding box center [0, 0] width 0 height 0
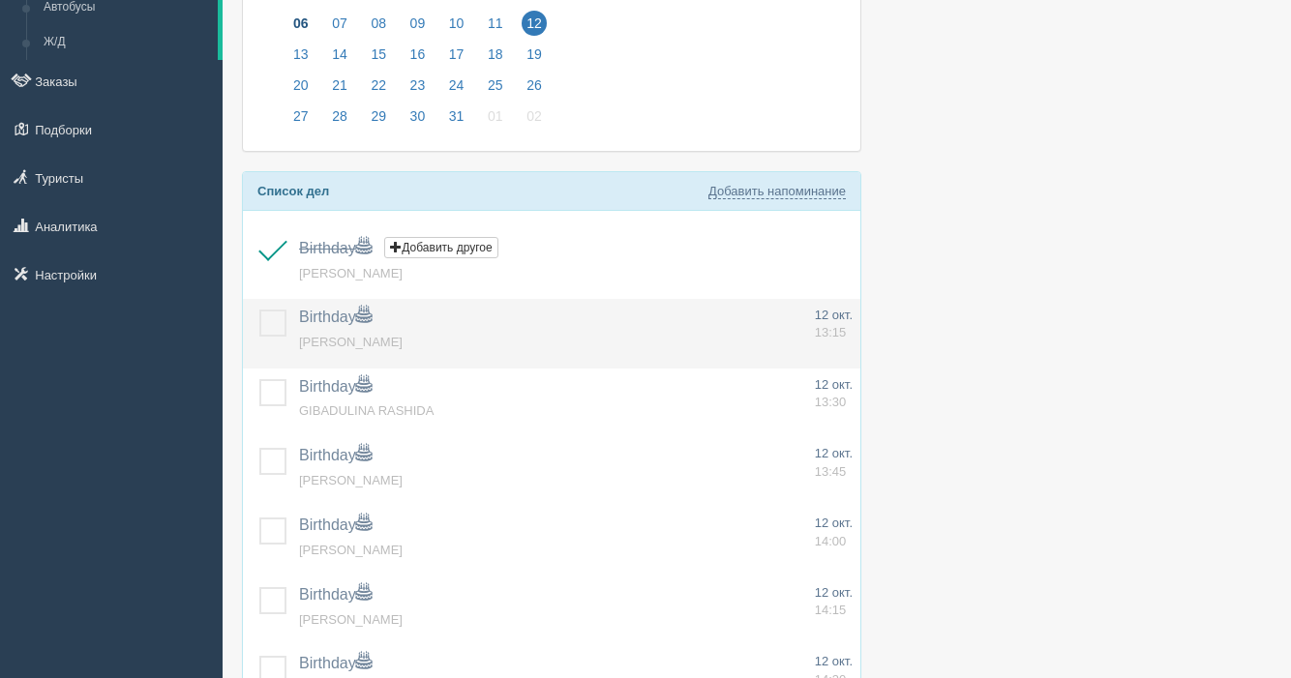
click at [259, 310] on label at bounding box center [259, 310] width 0 height 0
click at [0, 0] on input "checkbox" at bounding box center [0, 0] width 0 height 0
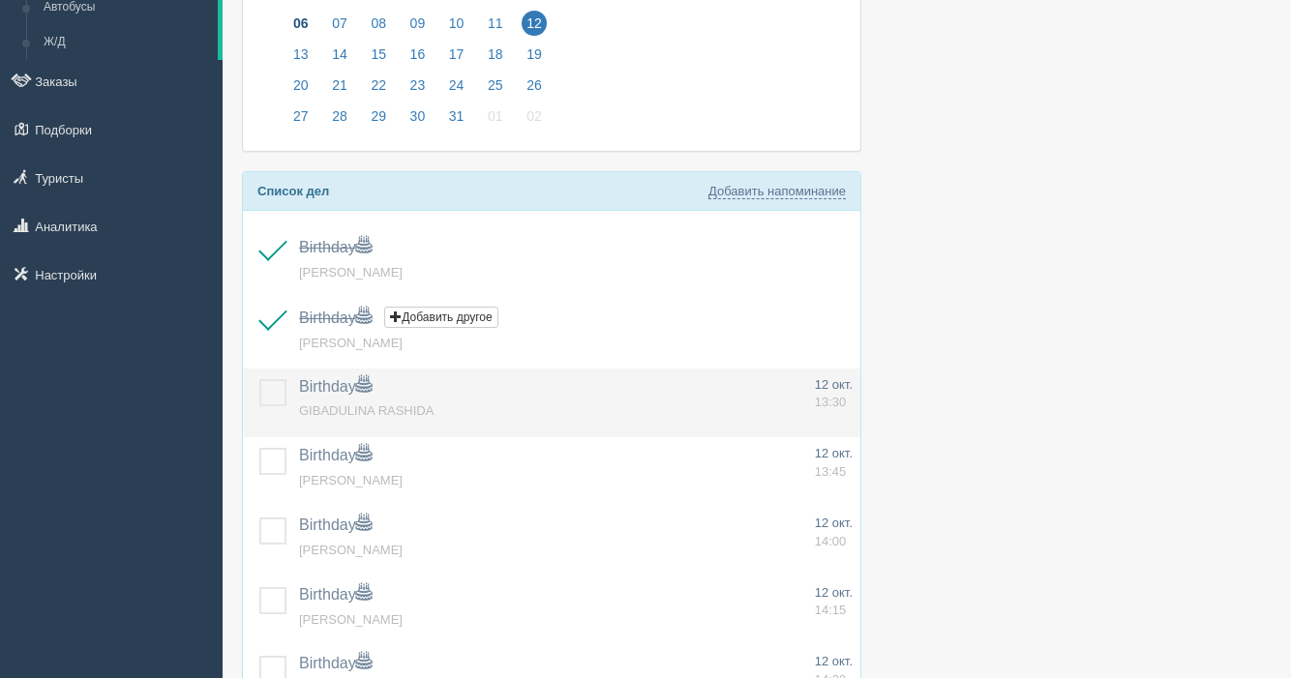
drag, startPoint x: 281, startPoint y: 387, endPoint x: 263, endPoint y: 408, distance: 27.5
click at [259, 379] on label at bounding box center [259, 379] width 0 height 0
click at [0, 0] on input "checkbox" at bounding box center [0, 0] width 0 height 0
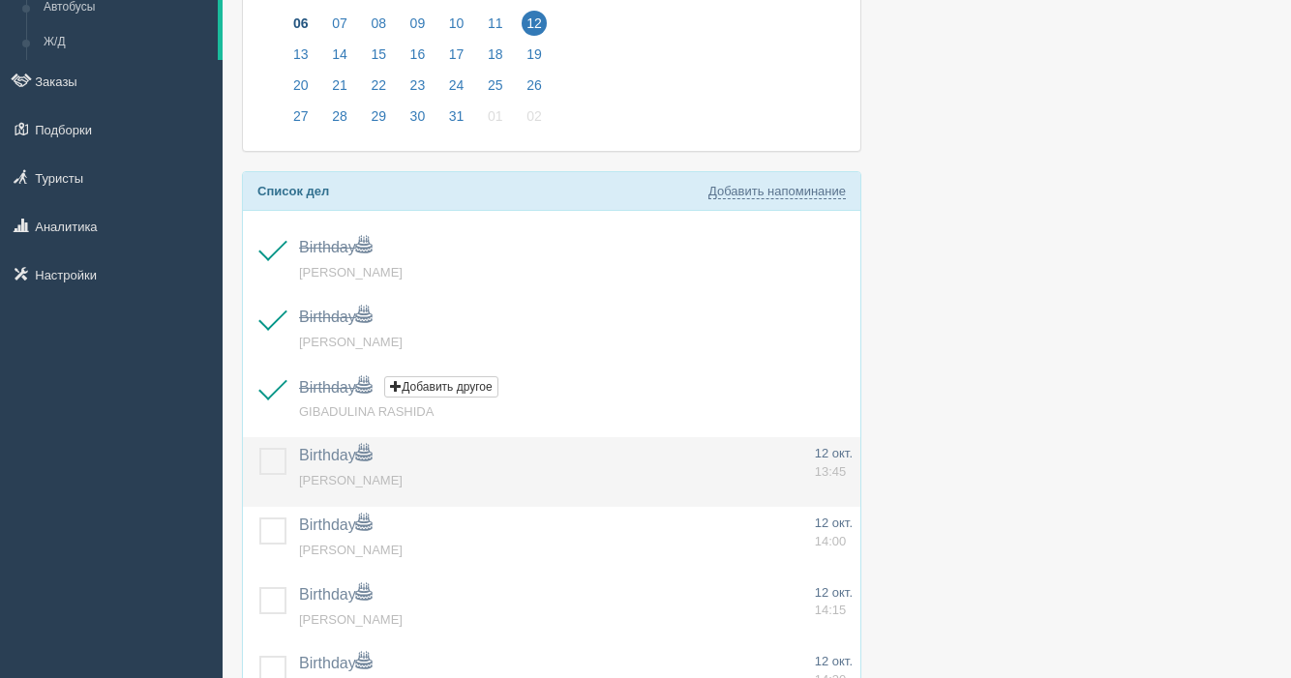
click at [259, 448] on label at bounding box center [259, 448] width 0 height 0
click at [0, 0] on input "checkbox" at bounding box center [0, 0] width 0 height 0
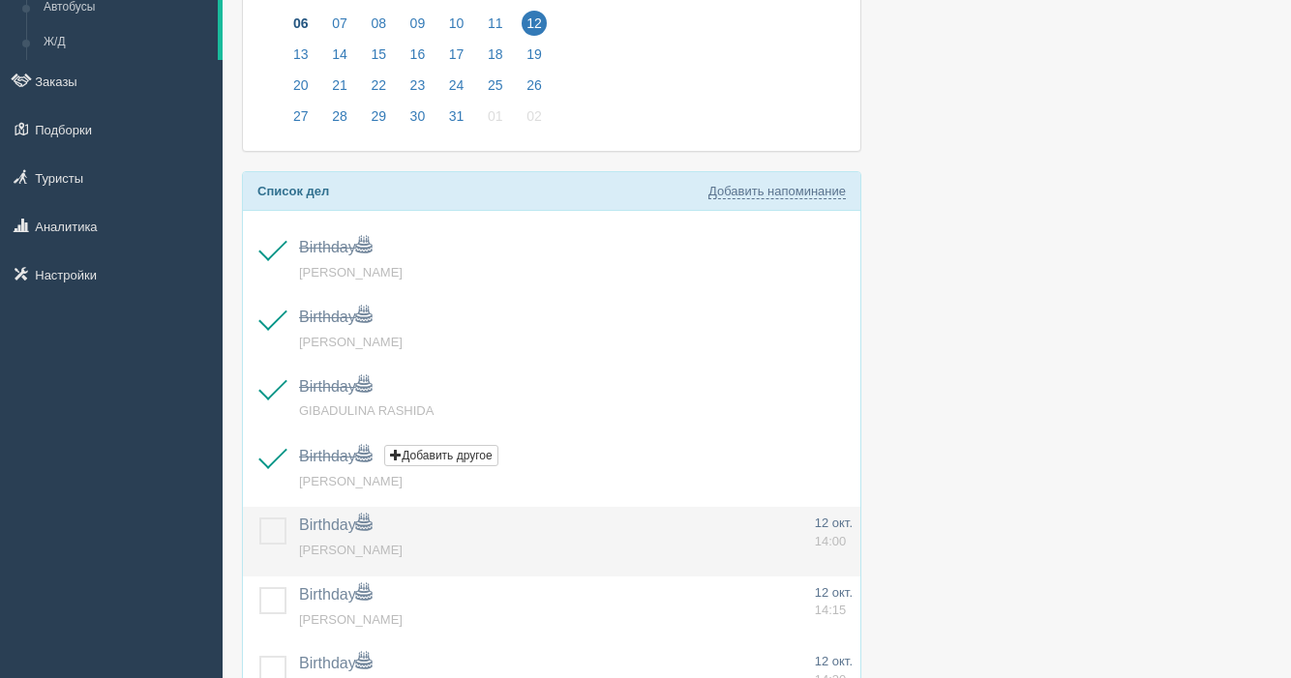
click at [259, 518] on label at bounding box center [259, 518] width 0 height 0
click at [0, 0] on input "checkbox" at bounding box center [0, 0] width 0 height 0
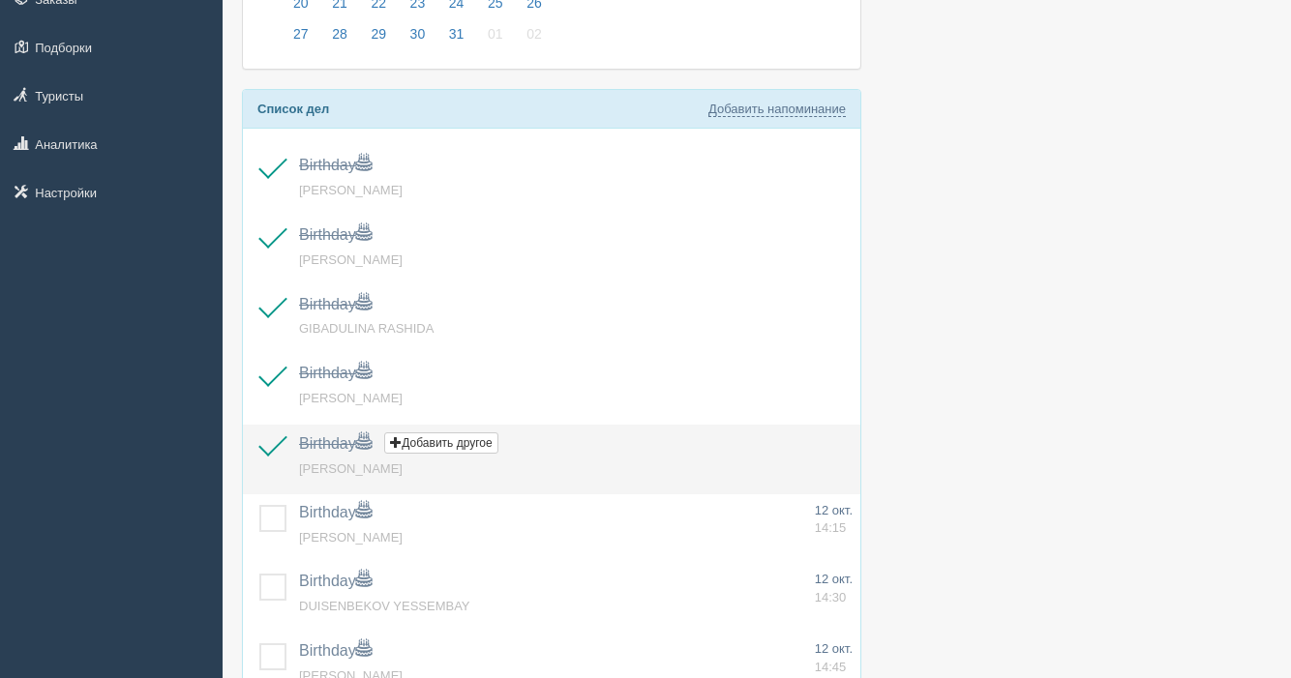
scroll to position [282, 0]
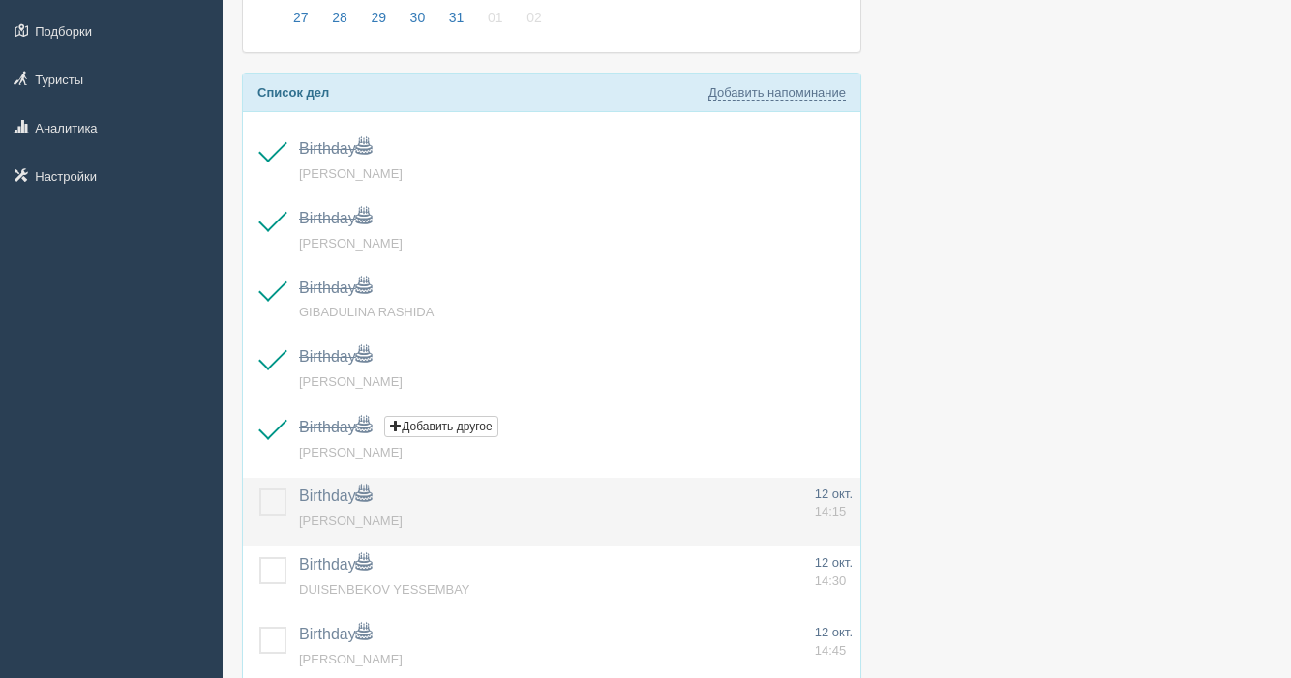
click at [259, 489] on label at bounding box center [259, 489] width 0 height 0
click at [0, 0] on input "checkbox" at bounding box center [0, 0] width 0 height 0
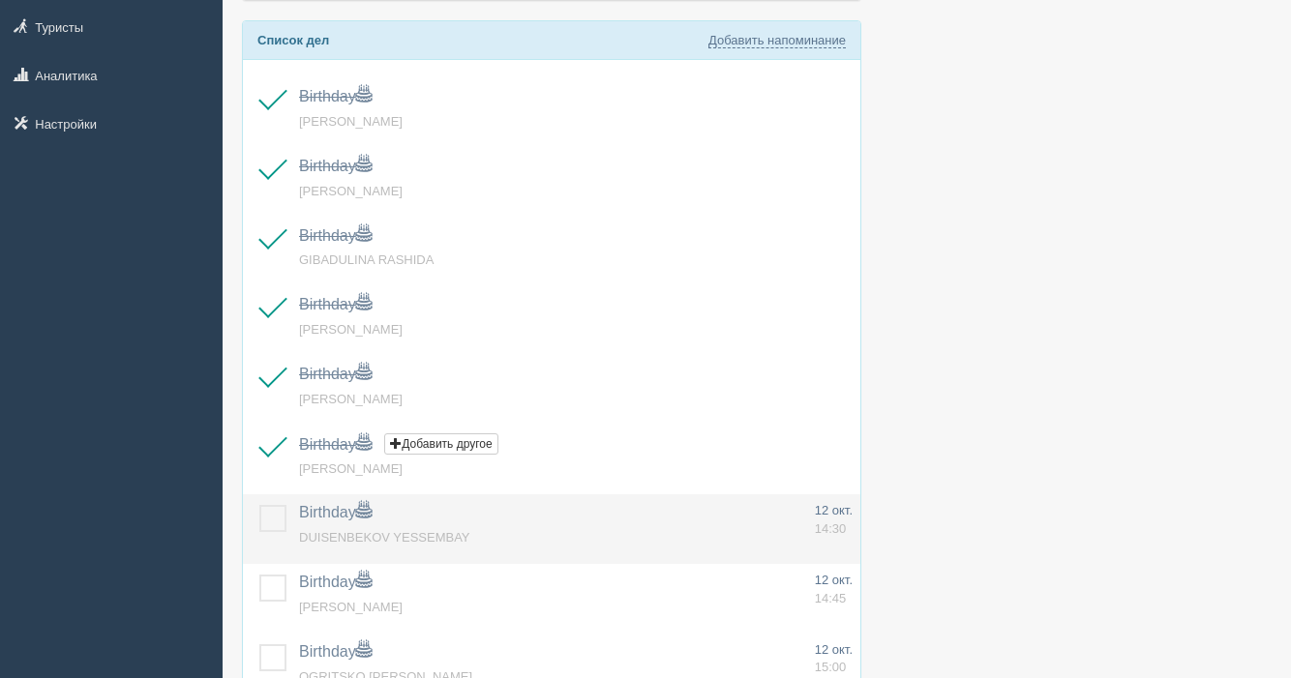
click at [259, 505] on label at bounding box center [259, 505] width 0 height 0
click at [0, 0] on input "checkbox" at bounding box center [0, 0] width 0 height 0
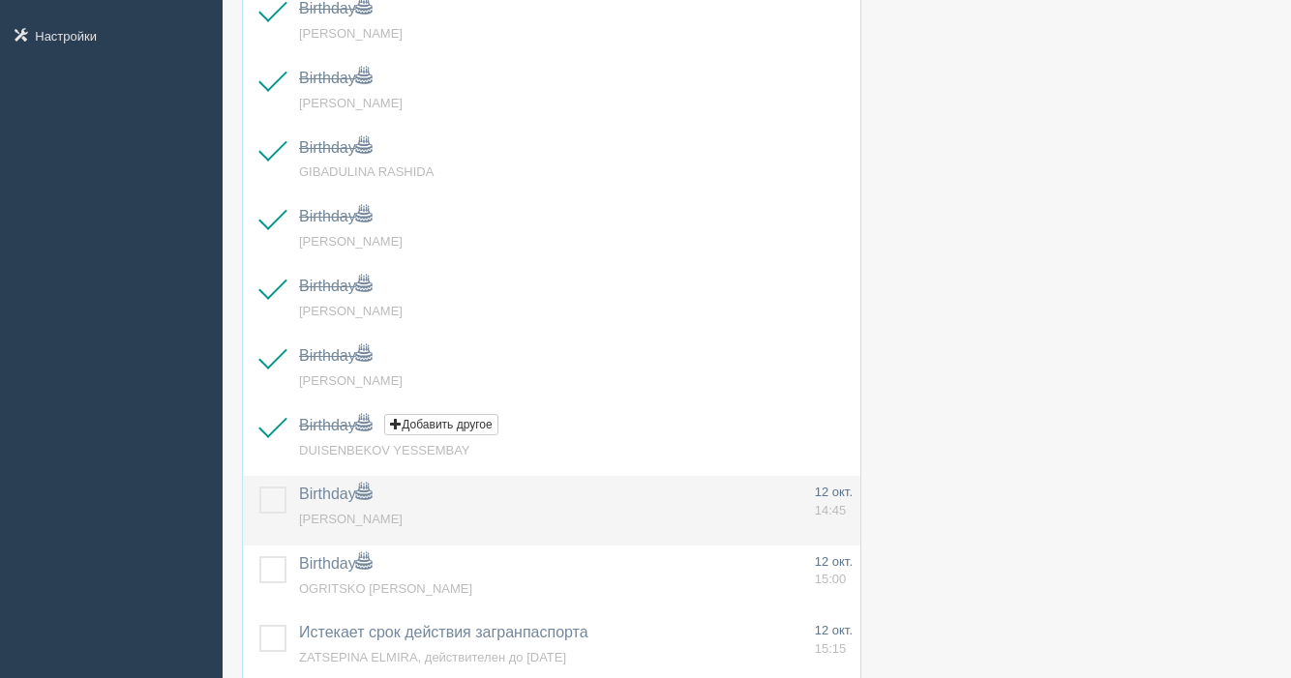
click at [259, 487] on label at bounding box center [259, 487] width 0 height 0
click at [0, 0] on input "checkbox" at bounding box center [0, 0] width 0 height 0
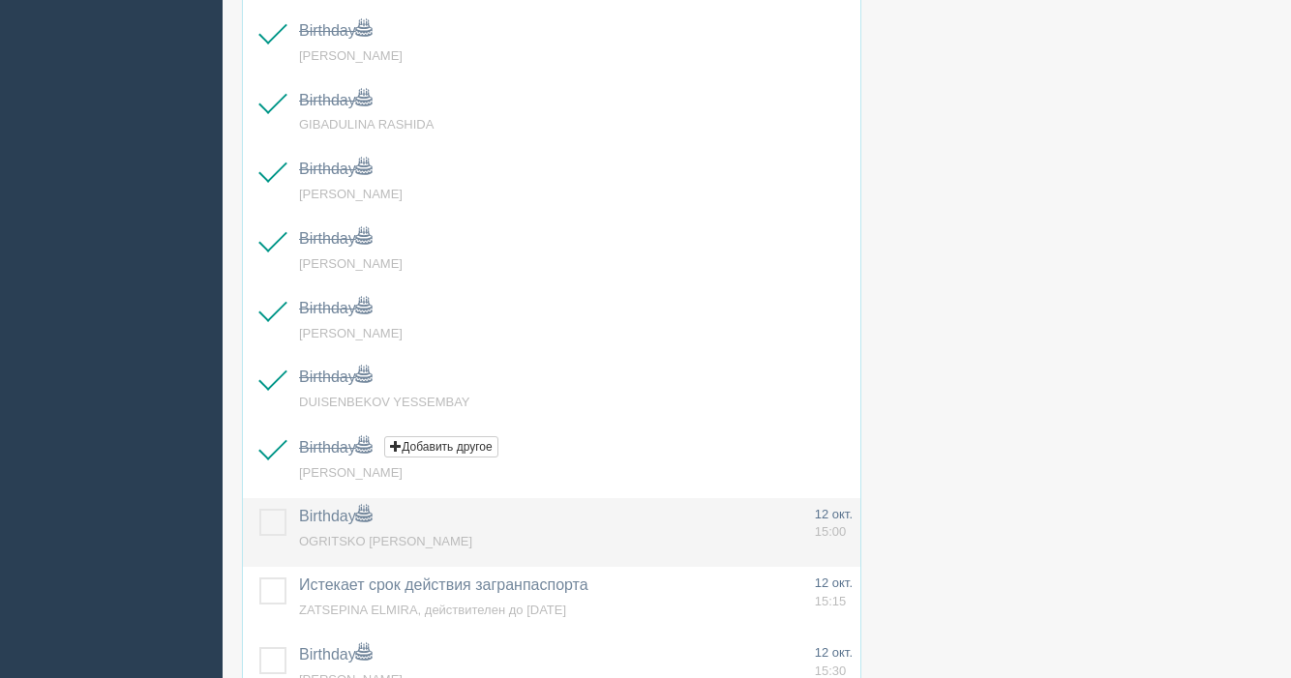
click at [259, 509] on label at bounding box center [259, 509] width 0 height 0
click at [0, 0] on input "checkbox" at bounding box center [0, 0] width 0 height 0
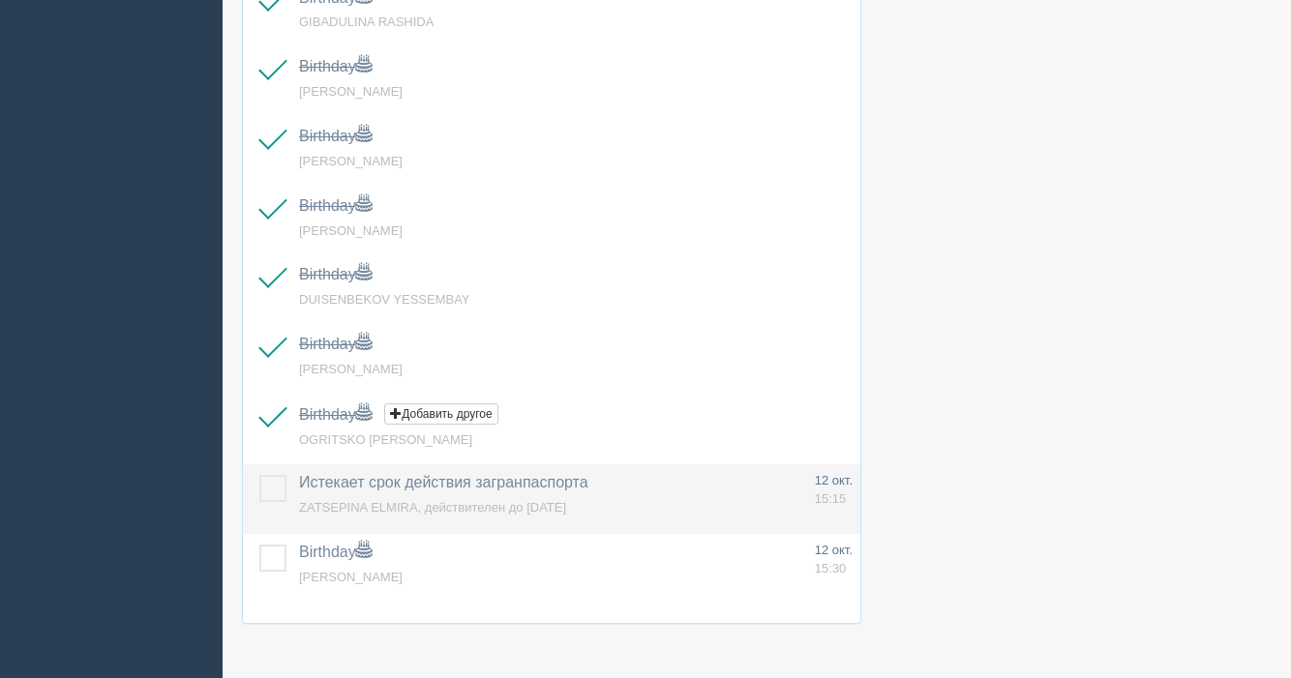
scroll to position [584, 0]
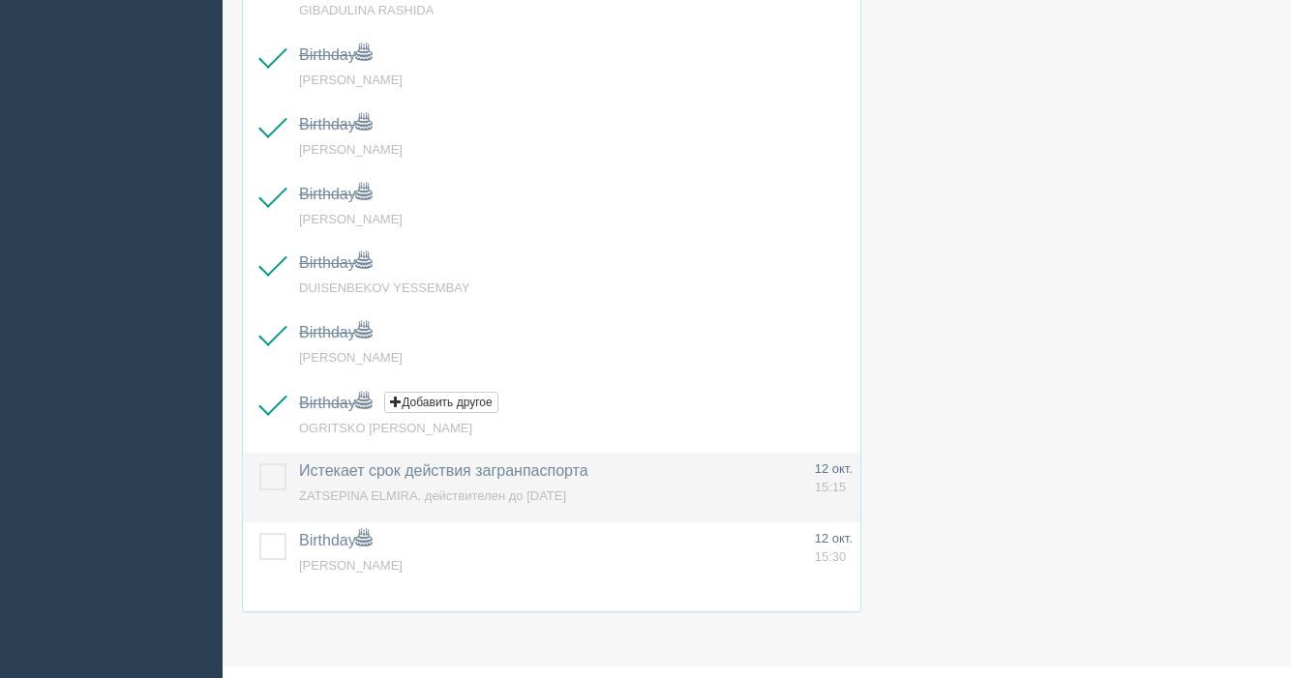
click at [259, 464] on label at bounding box center [259, 464] width 0 height 0
click at [0, 0] on input "checkbox" at bounding box center [0, 0] width 0 height 0
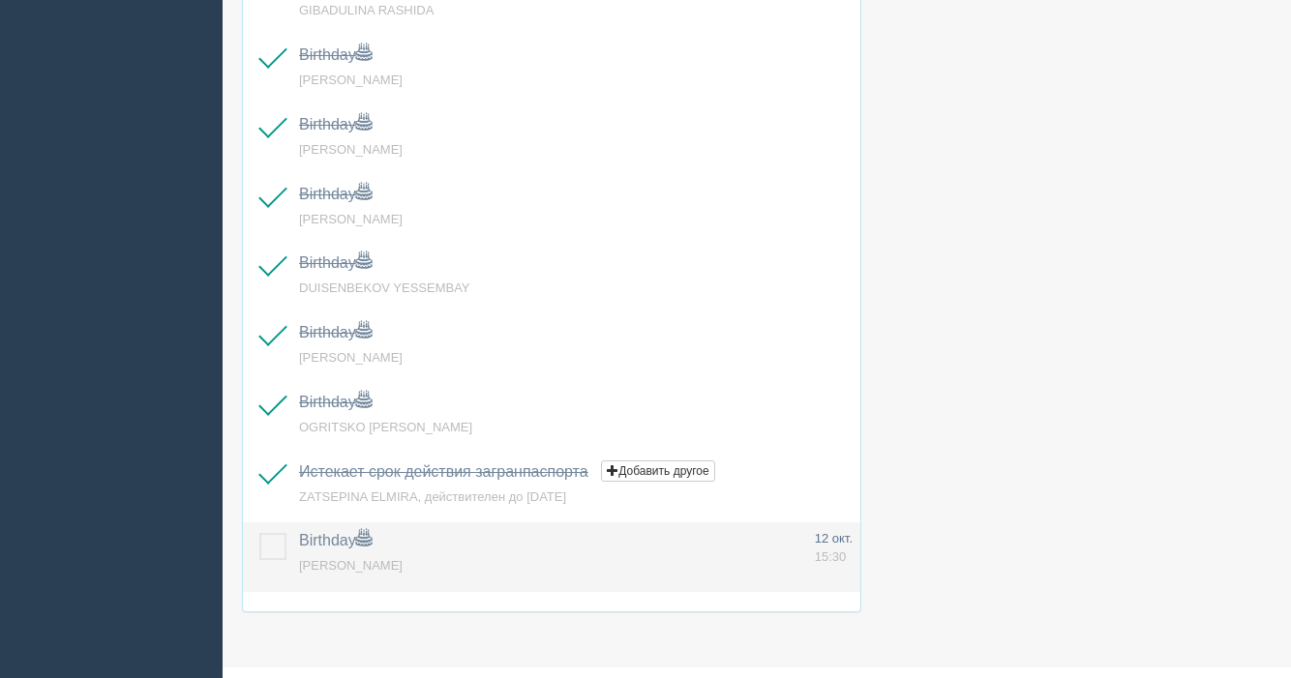
drag, startPoint x: 271, startPoint y: 546, endPoint x: 354, endPoint y: 523, distance: 86.4
click at [259, 533] on label at bounding box center [259, 533] width 0 height 0
click at [0, 0] on input "checkbox" at bounding box center [0, 0] width 0 height 0
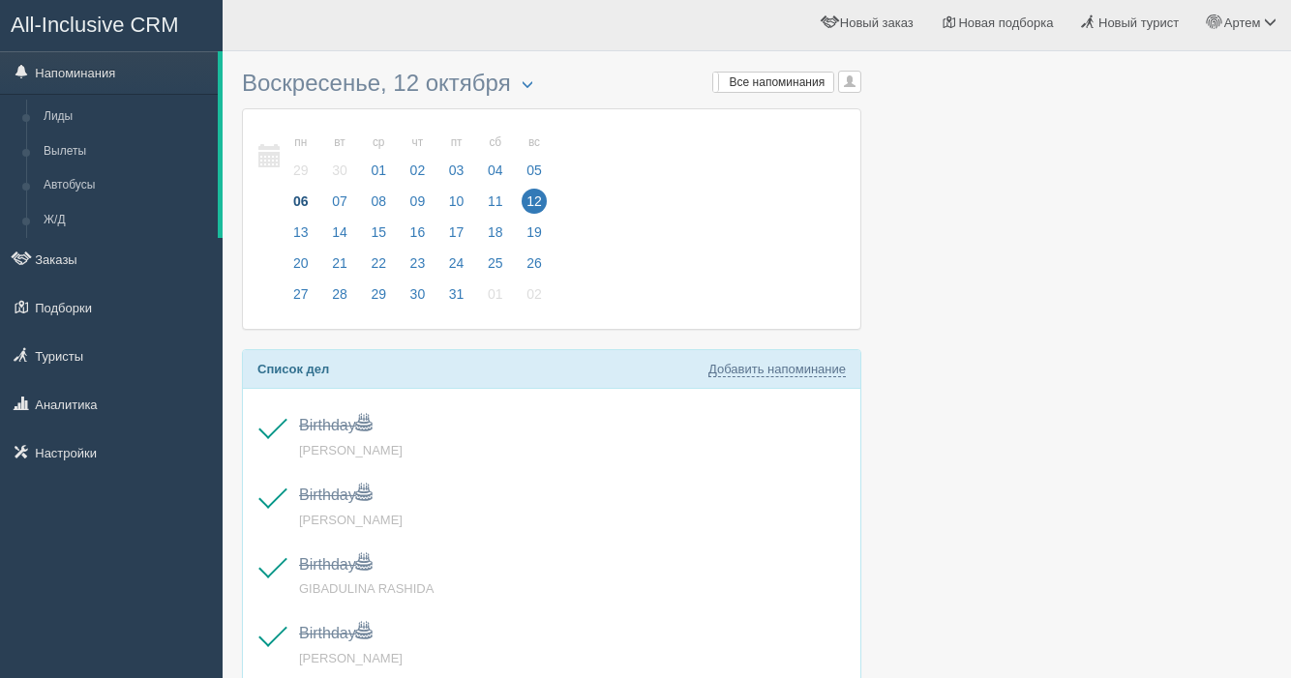
scroll to position [2, 0]
click at [302, 232] on span "13" at bounding box center [300, 235] width 25 height 25
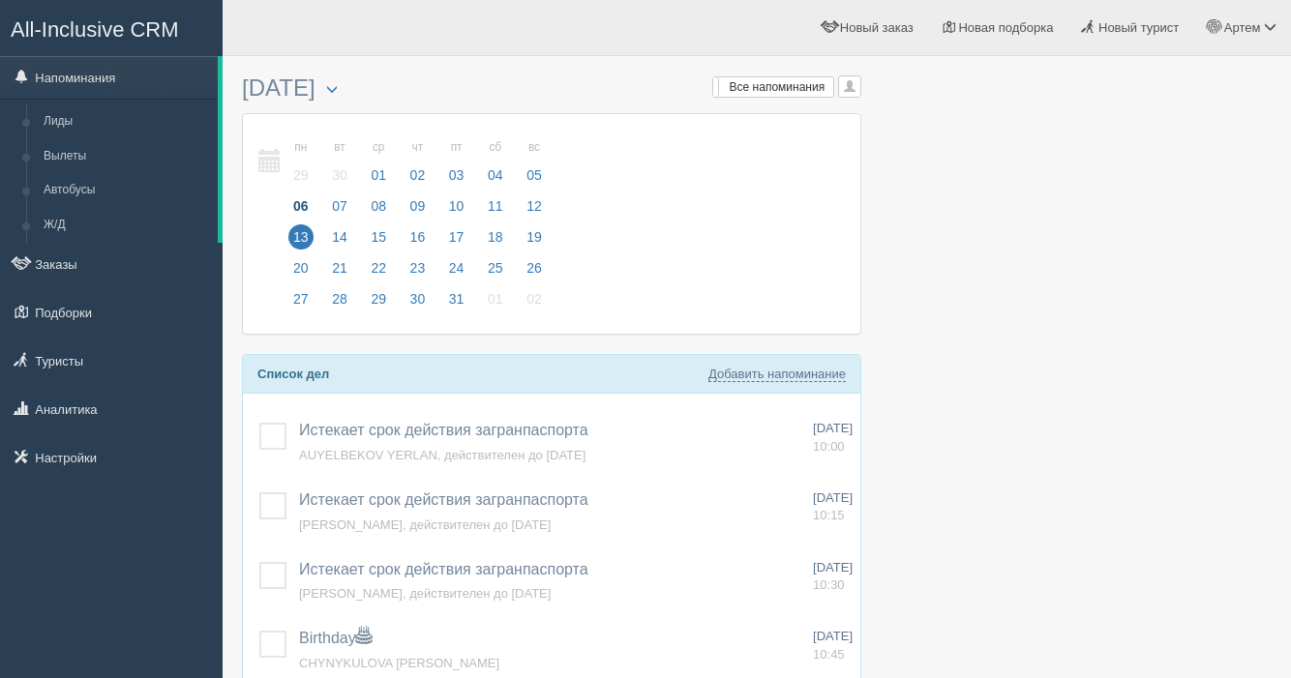
scroll to position [104, 0]
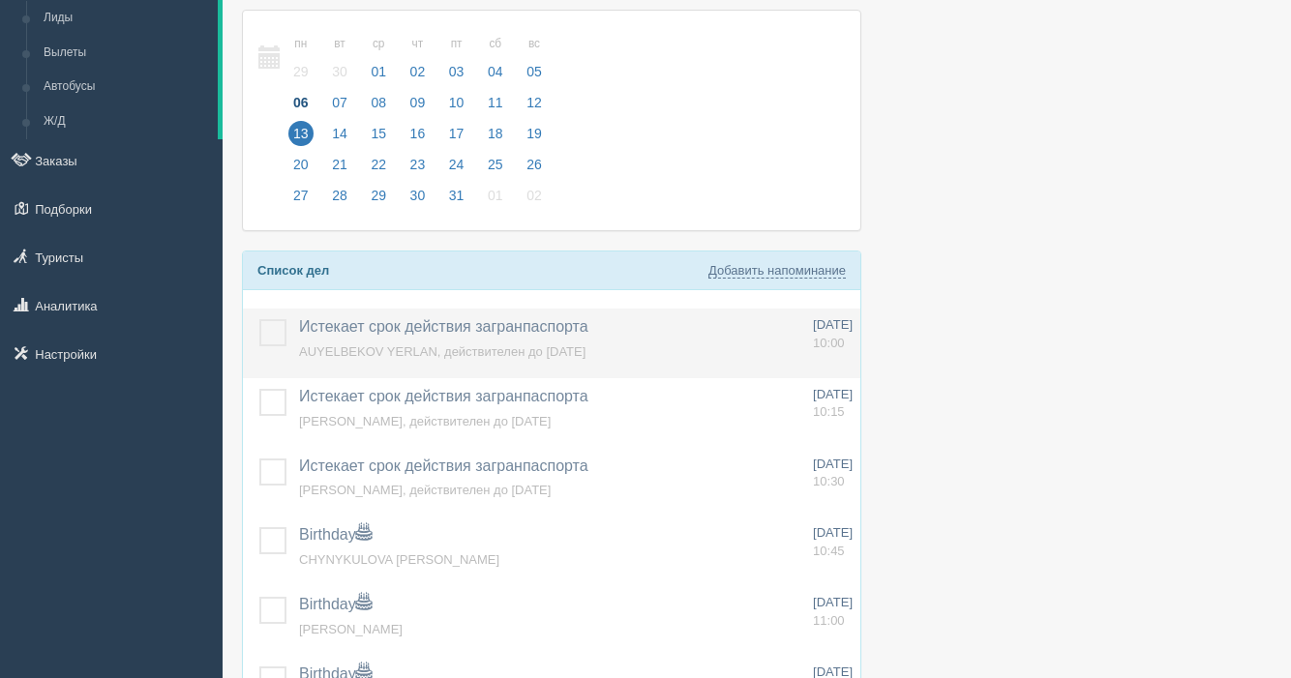
drag, startPoint x: 277, startPoint y: 332, endPoint x: 279, endPoint y: 359, distance: 27.2
click at [259, 319] on label at bounding box center [259, 319] width 0 height 0
click at [0, 0] on input "checkbox" at bounding box center [0, 0] width 0 height 0
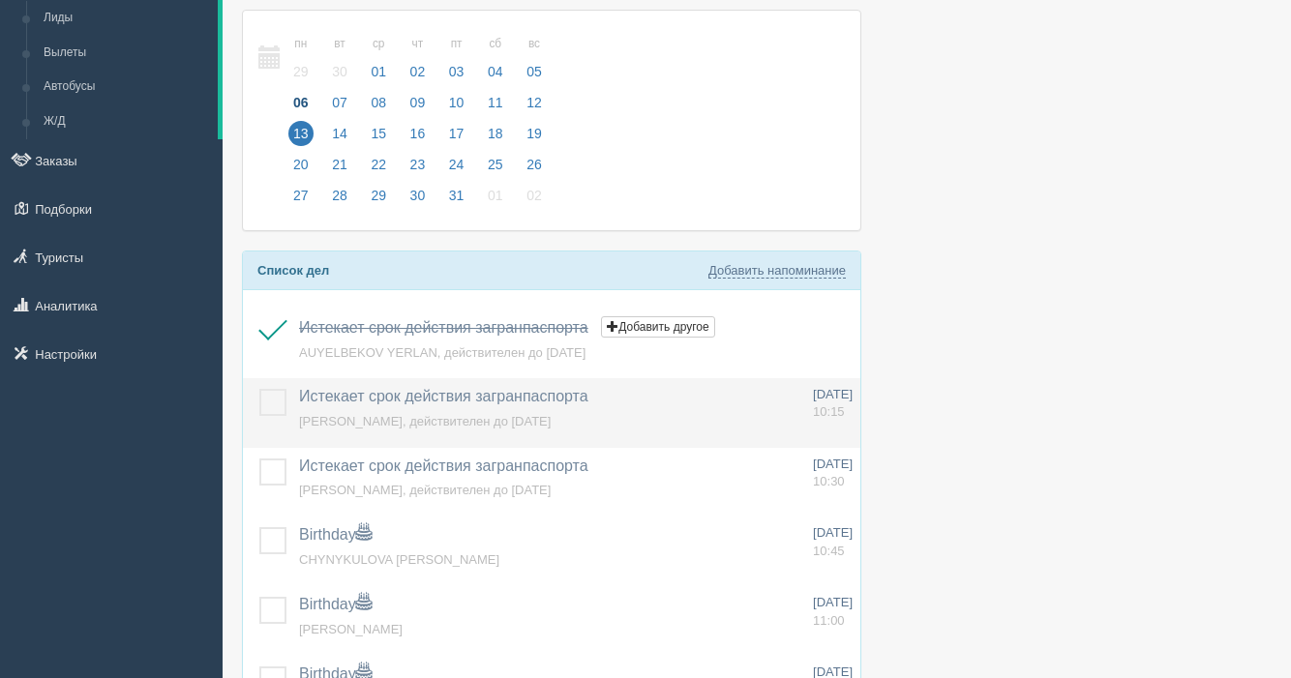
click at [259, 389] on label at bounding box center [259, 389] width 0 height 0
click at [0, 0] on input "checkbox" at bounding box center [0, 0] width 0 height 0
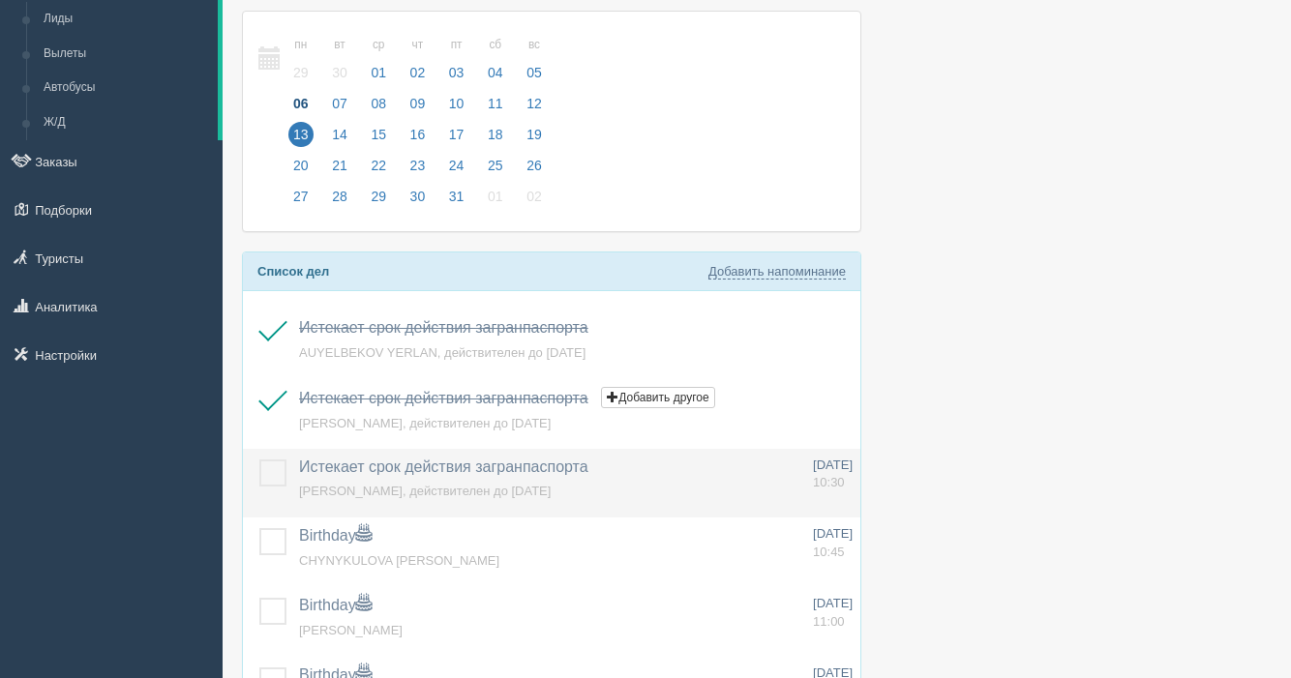
click at [259, 460] on label at bounding box center [259, 460] width 0 height 0
click at [0, 0] on input "checkbox" at bounding box center [0, 0] width 0 height 0
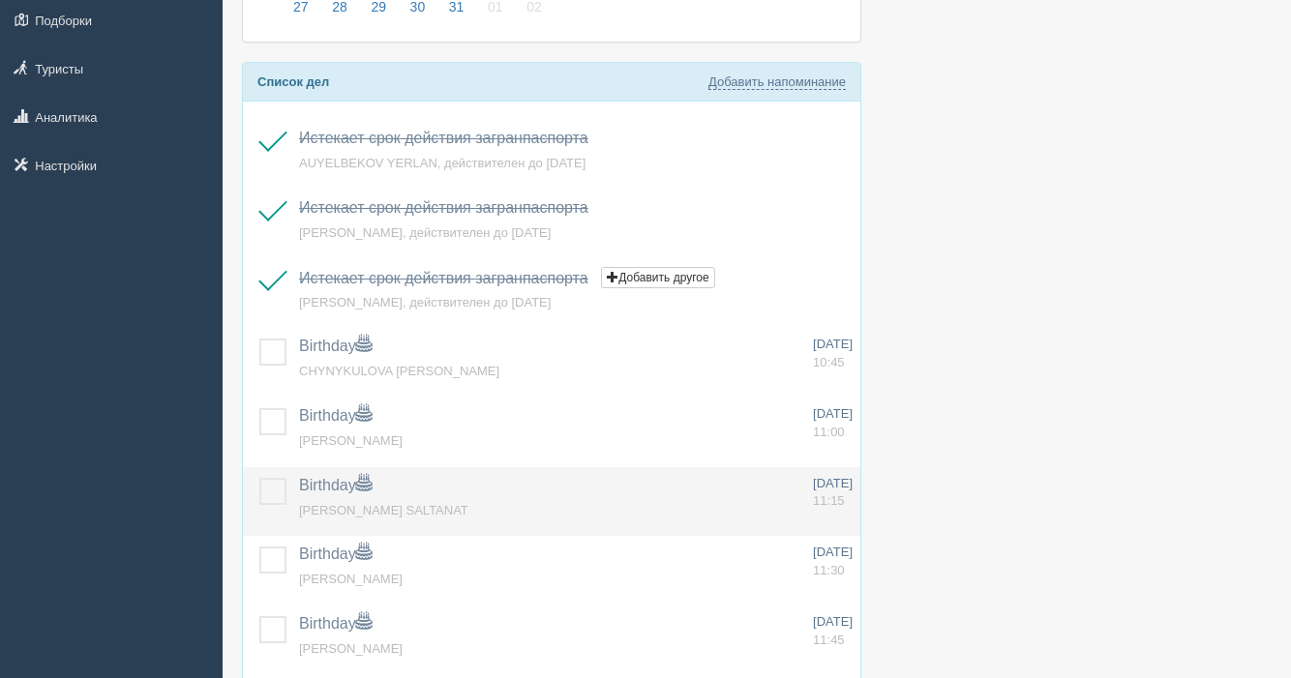
scroll to position [310, 0]
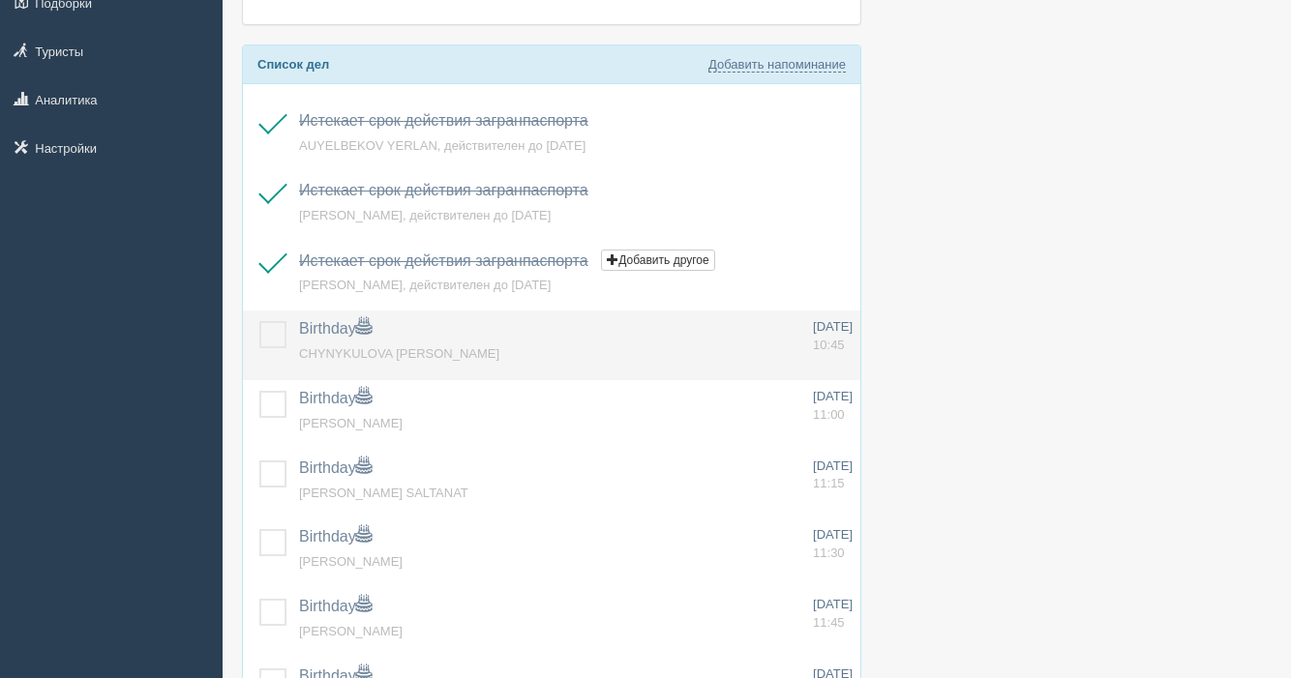
click at [259, 321] on label at bounding box center [259, 321] width 0 height 0
click at [0, 0] on input "checkbox" at bounding box center [0, 0] width 0 height 0
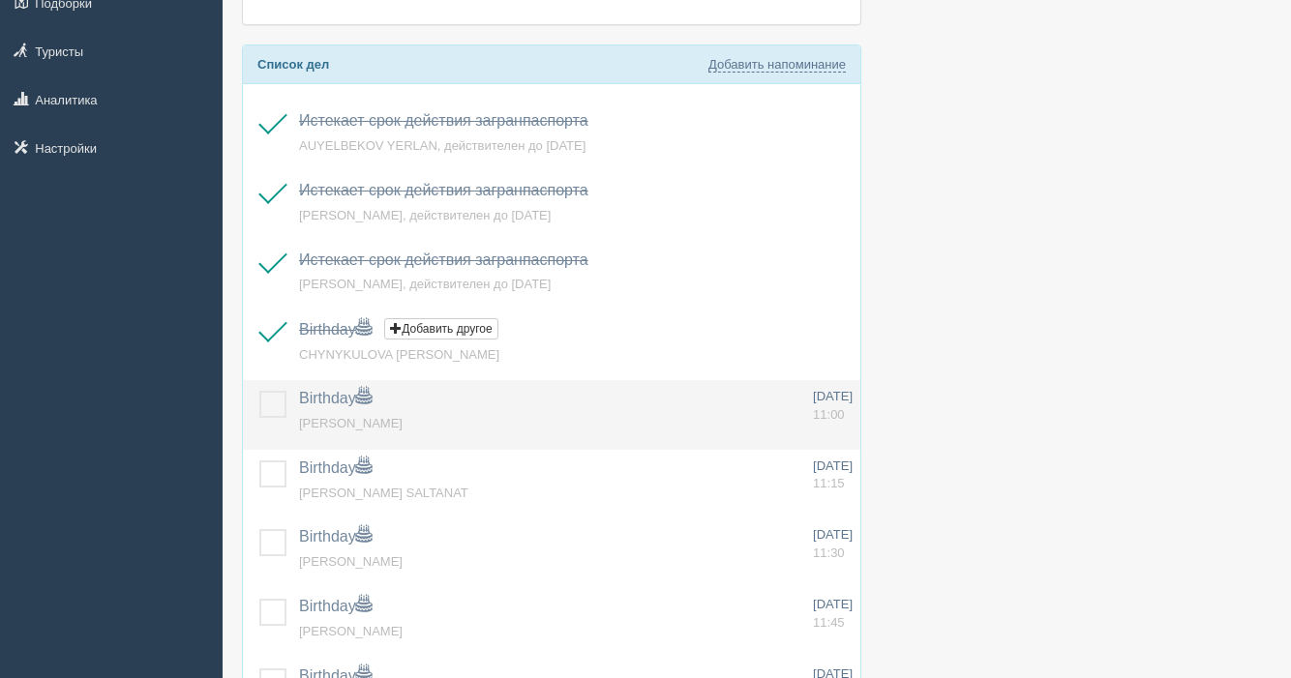
click at [259, 391] on label at bounding box center [259, 391] width 0 height 0
click at [0, 0] on input "checkbox" at bounding box center [0, 0] width 0 height 0
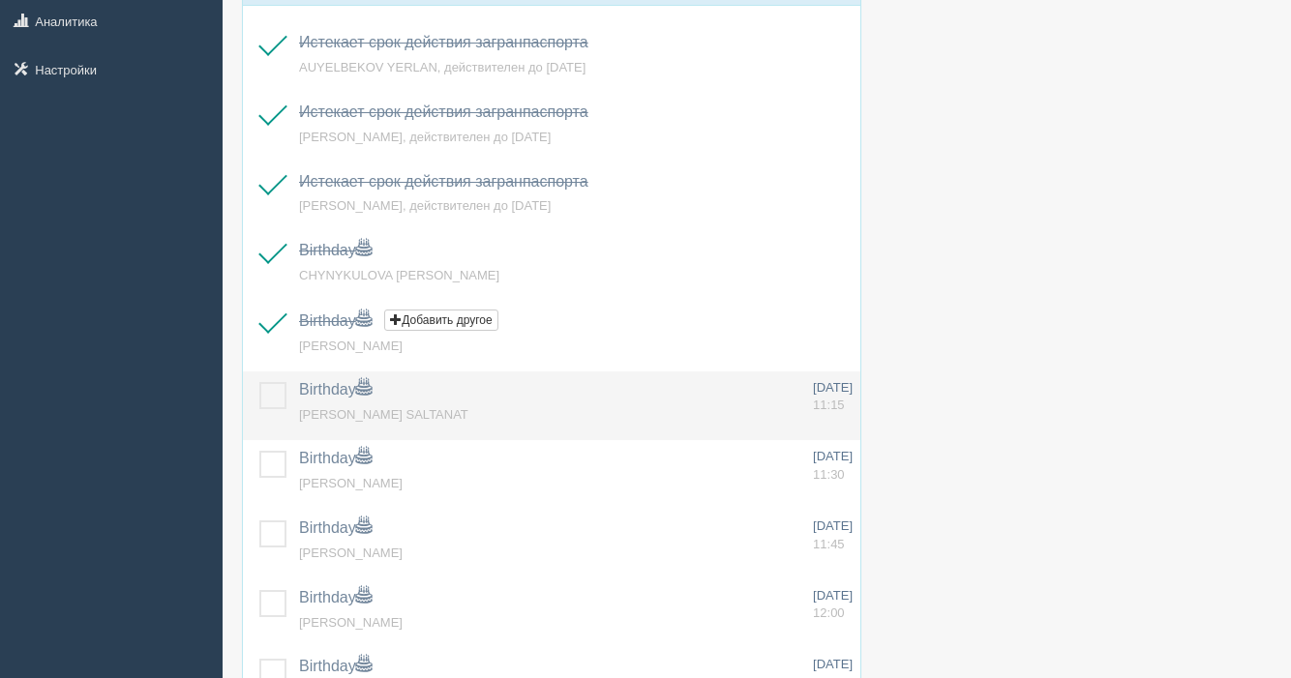
click at [259, 382] on label at bounding box center [259, 382] width 0 height 0
click at [0, 0] on input "checkbox" at bounding box center [0, 0] width 0 height 0
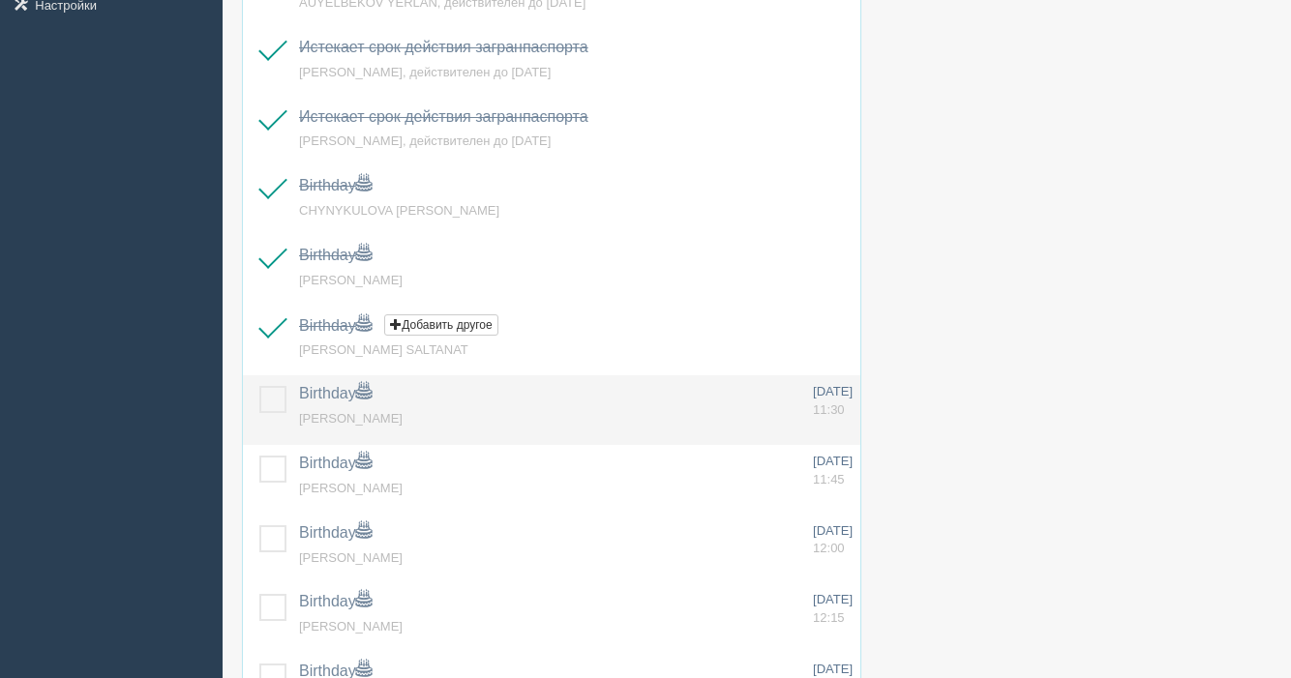
click at [259, 386] on label at bounding box center [259, 386] width 0 height 0
click at [0, 0] on input "checkbox" at bounding box center [0, 0] width 0 height 0
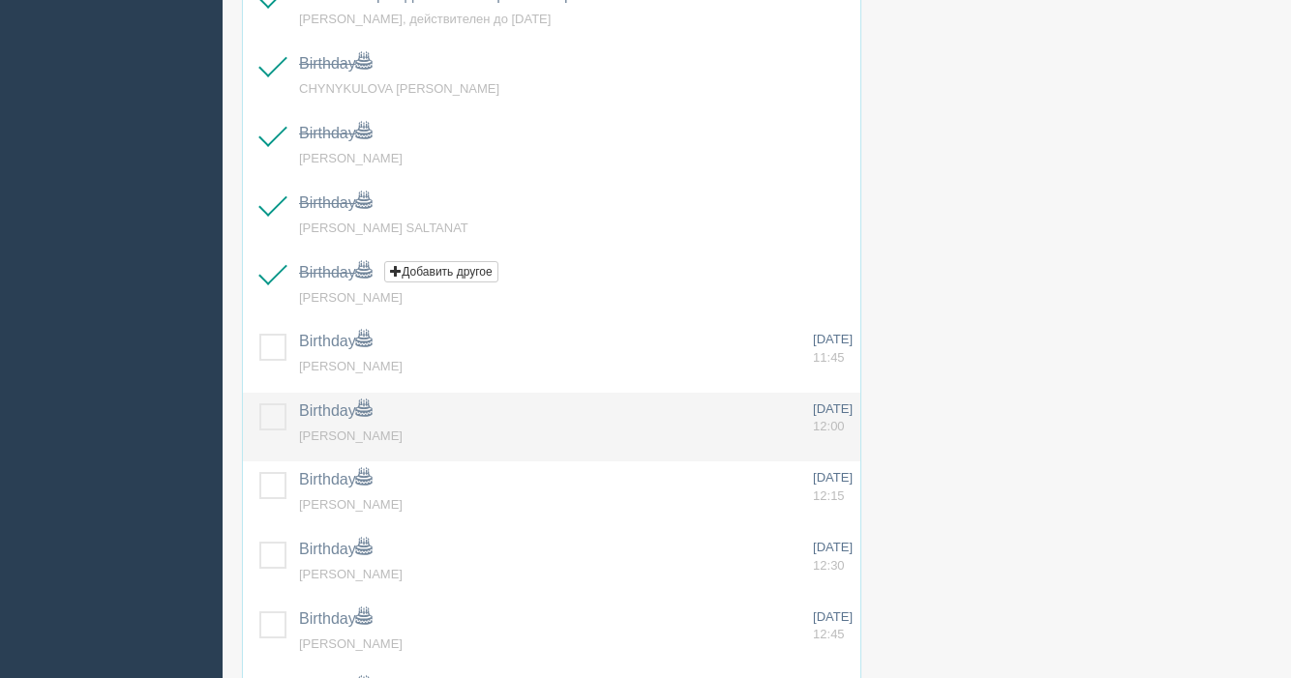
scroll to position [589, 0]
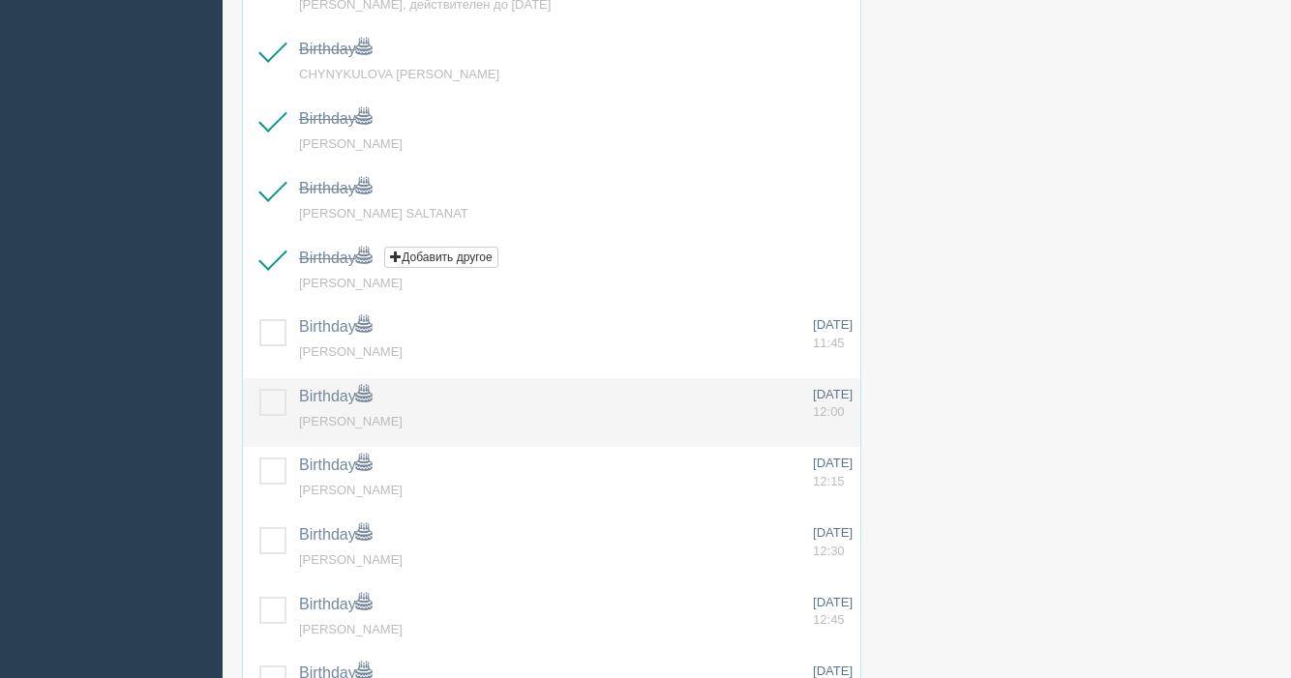
click at [259, 389] on label at bounding box center [259, 389] width 0 height 0
click at [0, 0] on input "checkbox" at bounding box center [0, 0] width 0 height 0
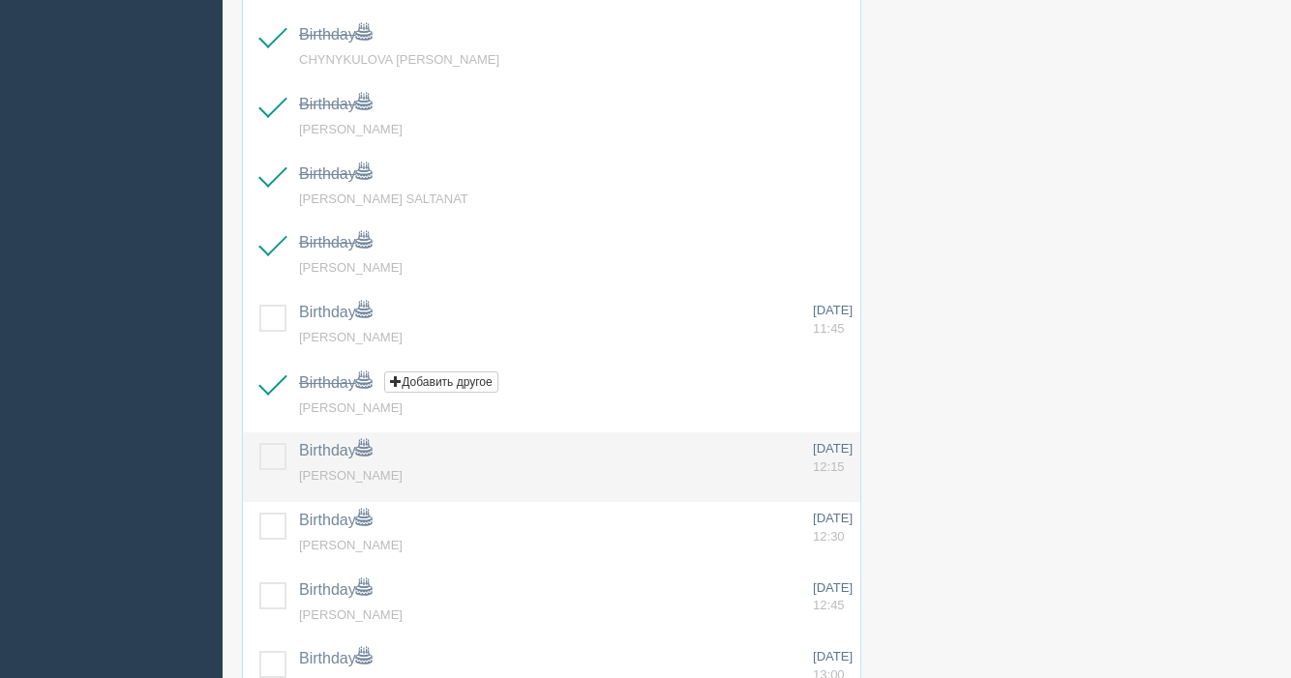
scroll to position [641, 0]
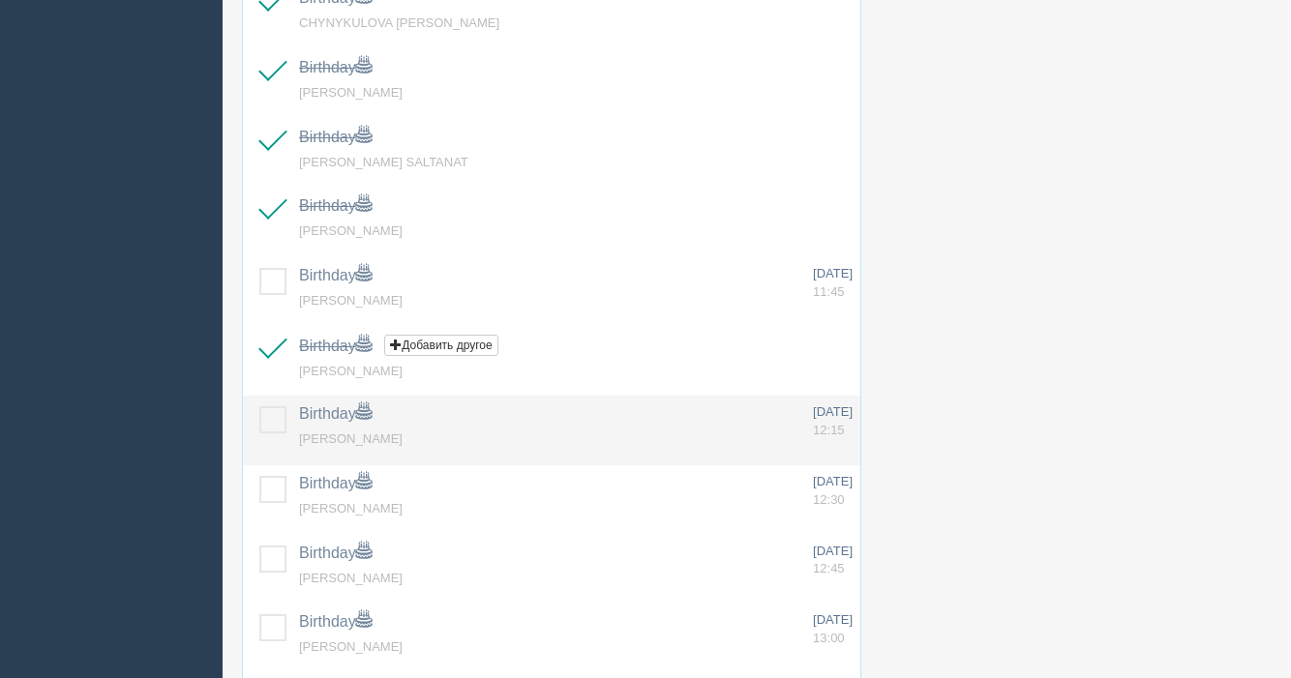
click at [259, 407] on label at bounding box center [259, 407] width 0 height 0
click at [0, 0] on input "checkbox" at bounding box center [0, 0] width 0 height 0
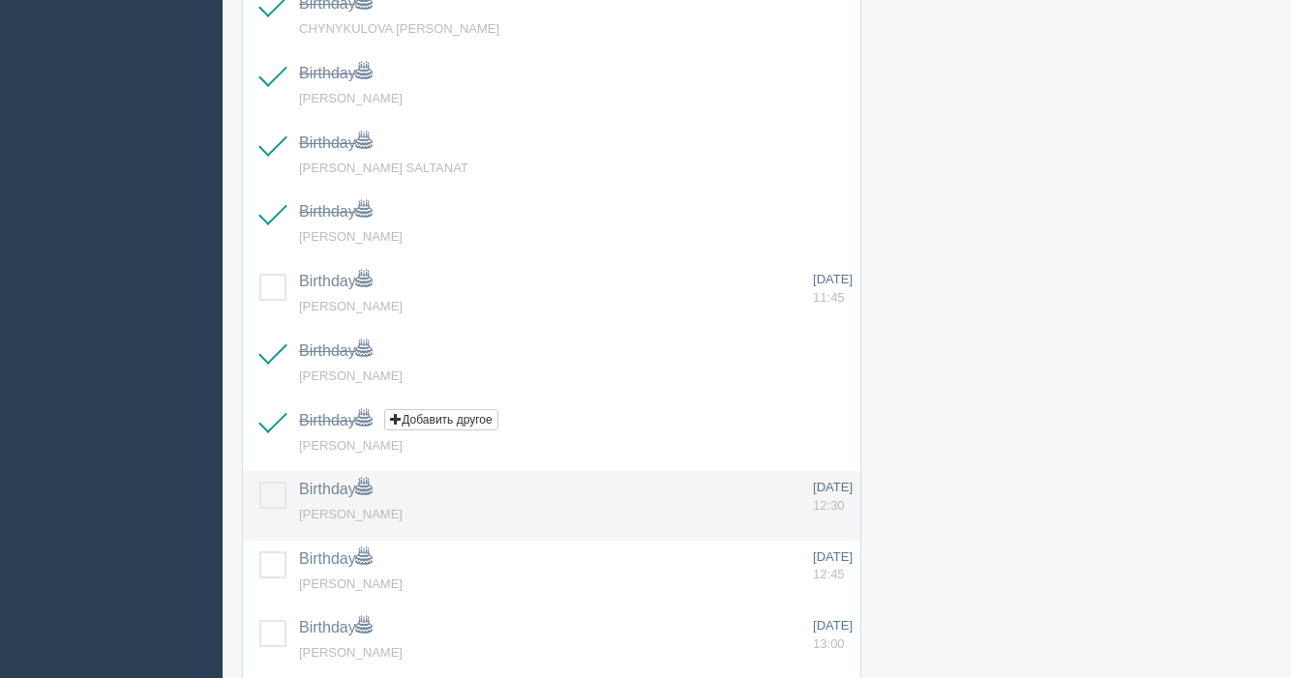
click at [259, 482] on label at bounding box center [259, 482] width 0 height 0
click at [0, 0] on input "checkbox" at bounding box center [0, 0] width 0 height 0
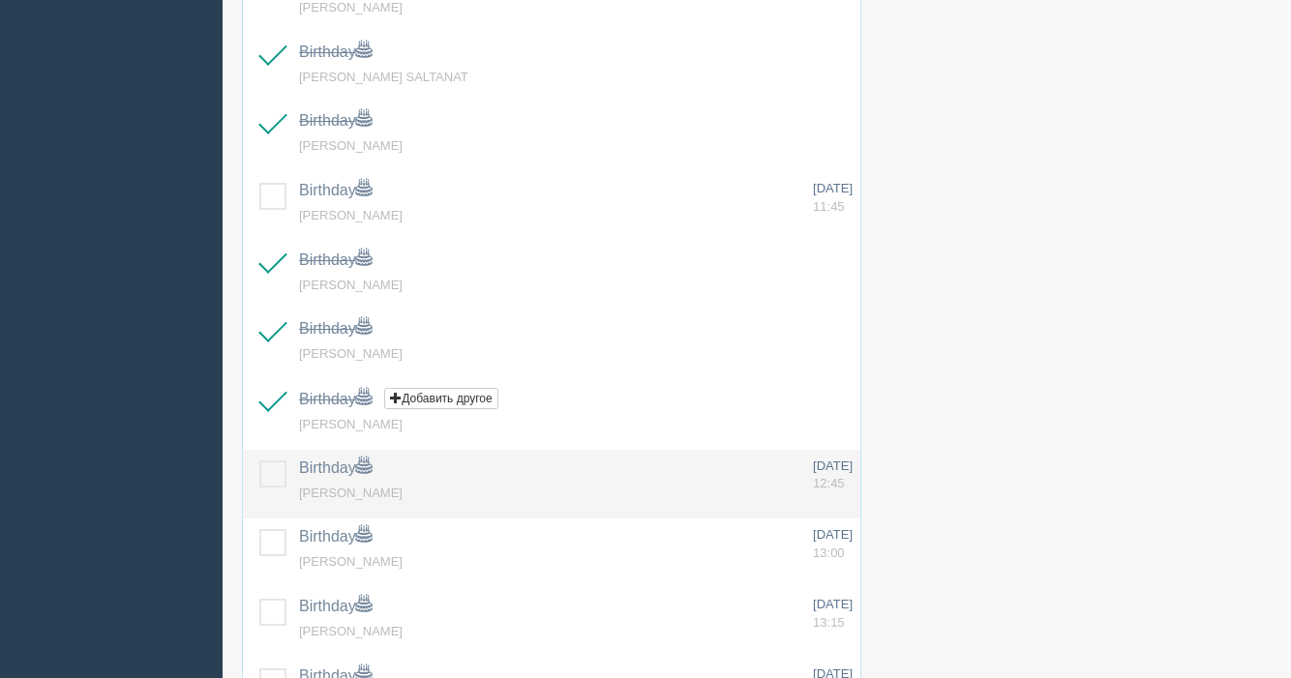
click at [259, 461] on label at bounding box center [259, 461] width 0 height 0
click at [0, 0] on input "checkbox" at bounding box center [0, 0] width 0 height 0
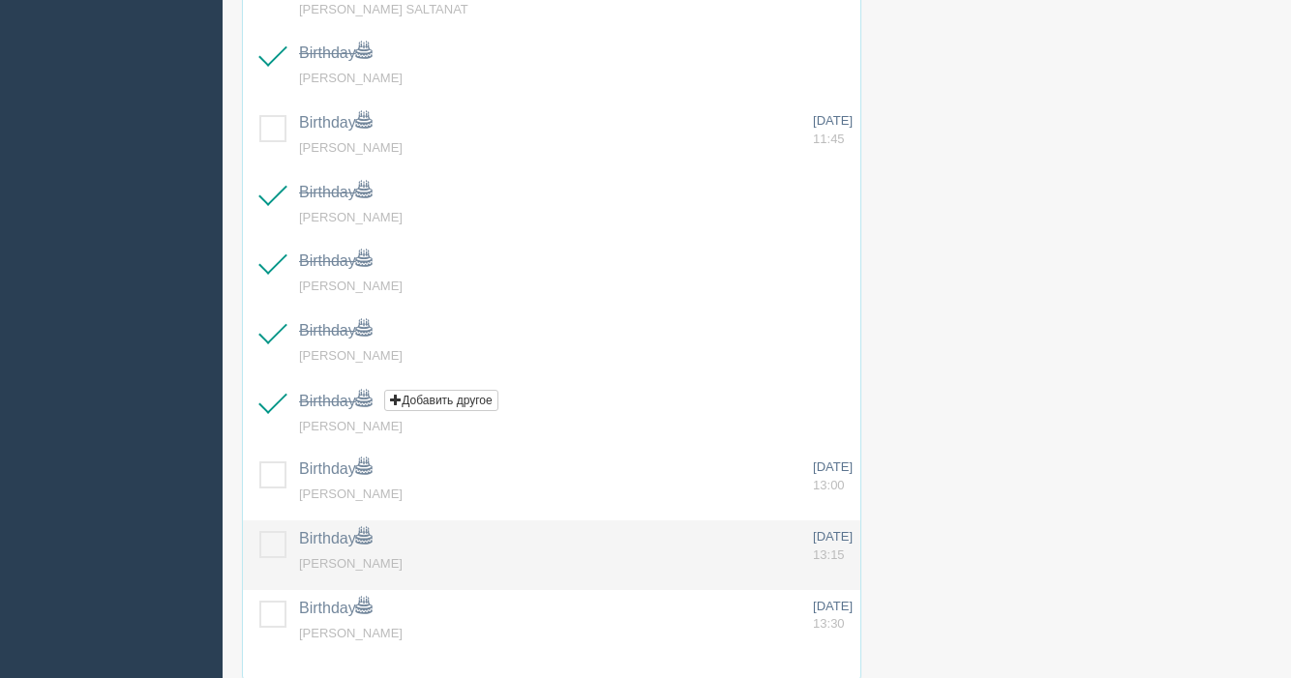
scroll to position [803, 0]
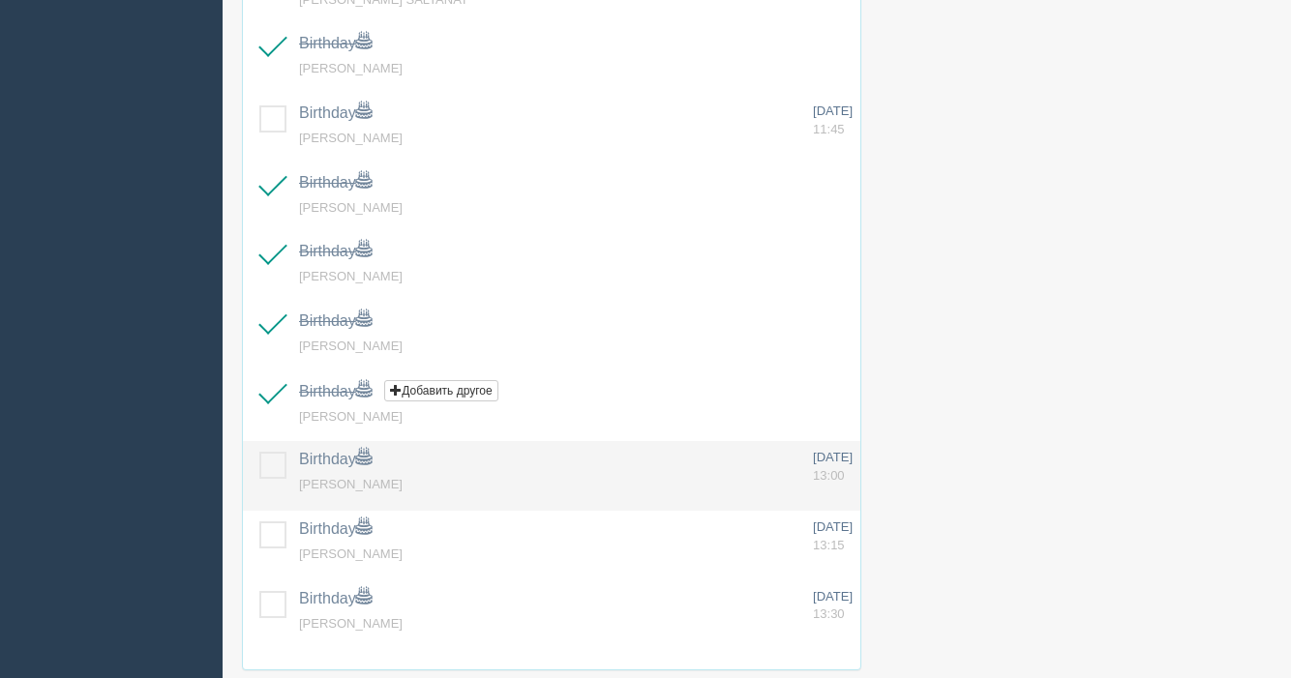
click at [259, 452] on label at bounding box center [259, 452] width 0 height 0
click at [0, 0] on input "checkbox" at bounding box center [0, 0] width 0 height 0
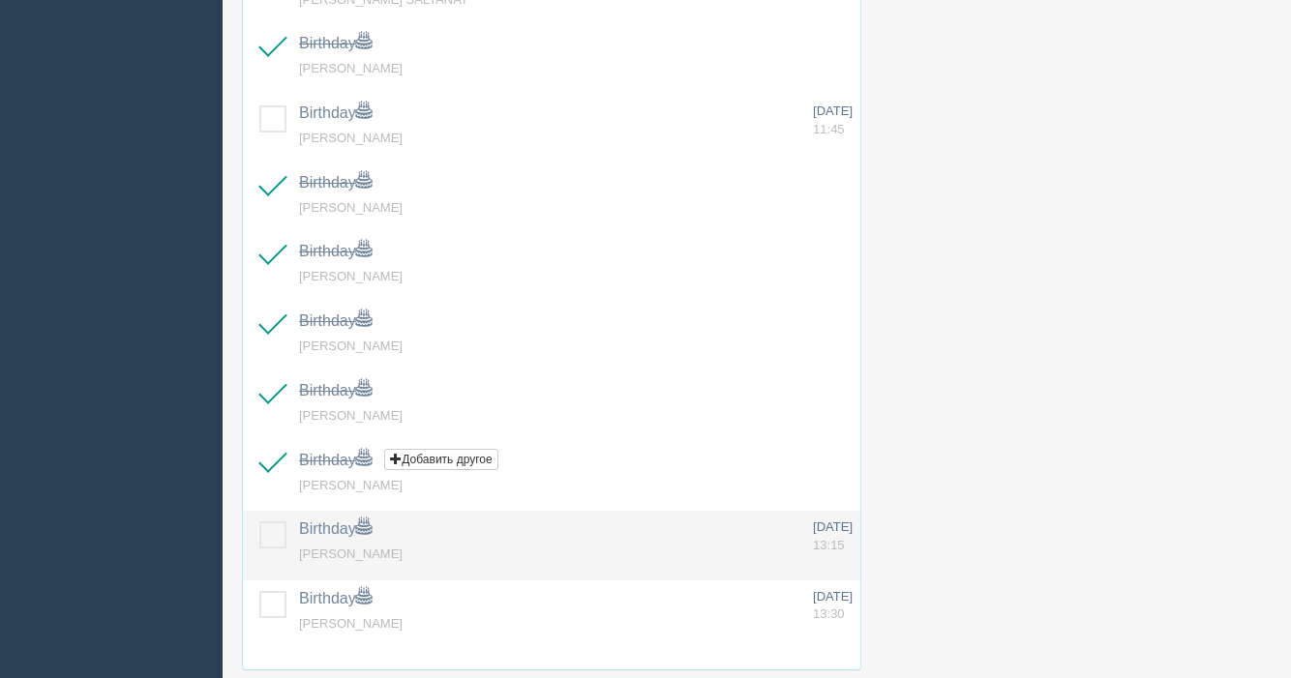
click at [259, 522] on label at bounding box center [259, 522] width 0 height 0
click at [0, 0] on input "checkbox" at bounding box center [0, 0] width 0 height 0
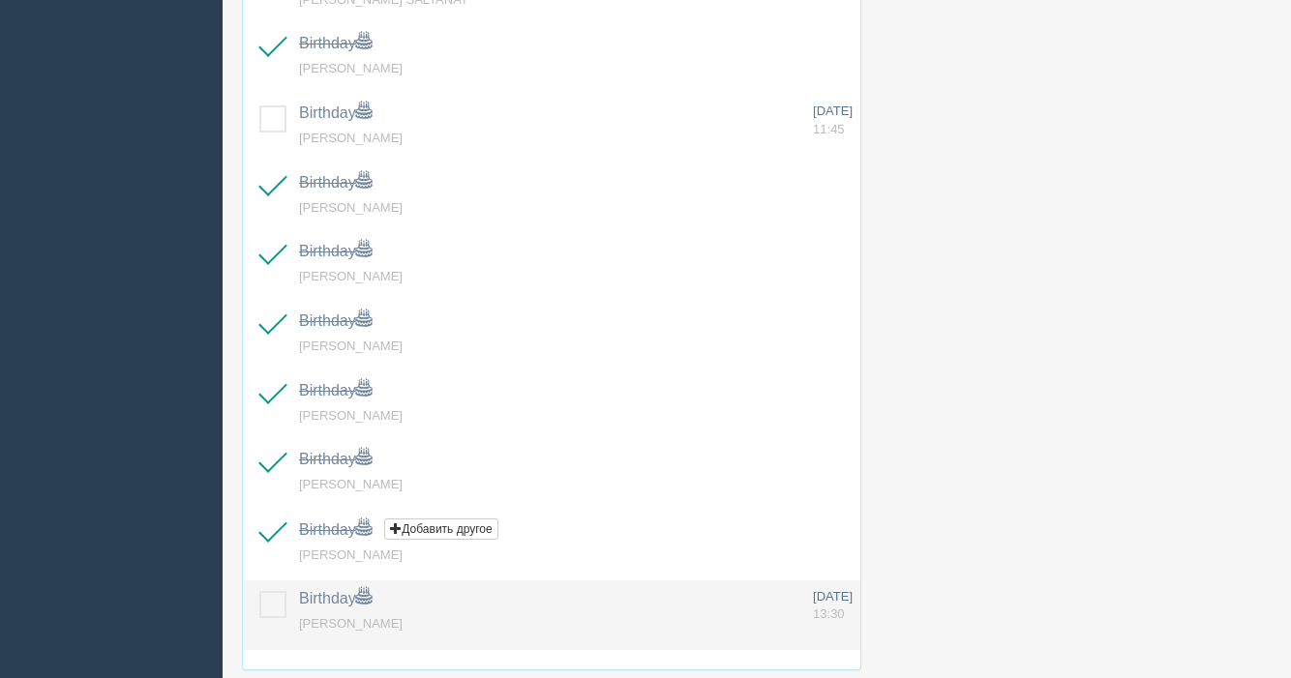
click at [259, 591] on label at bounding box center [259, 591] width 0 height 0
click at [0, 0] on input "checkbox" at bounding box center [0, 0] width 0 height 0
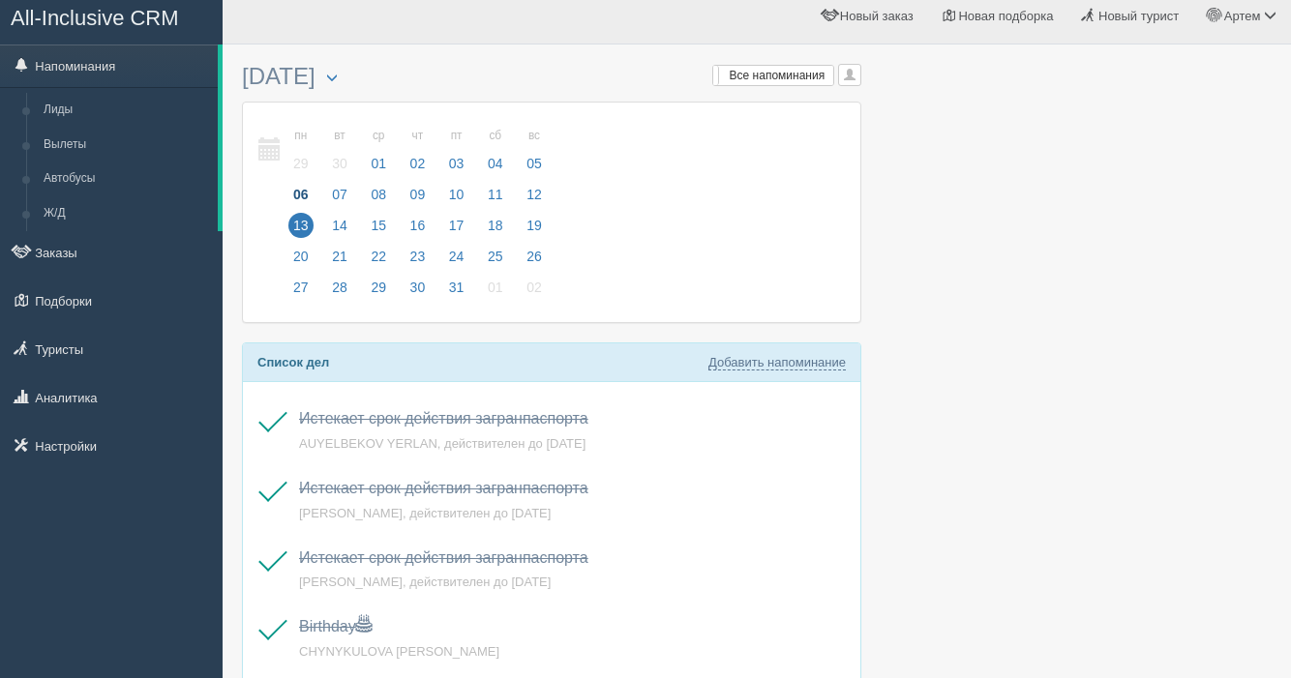
scroll to position [0, 0]
